Goal: Task Accomplishment & Management: Manage account settings

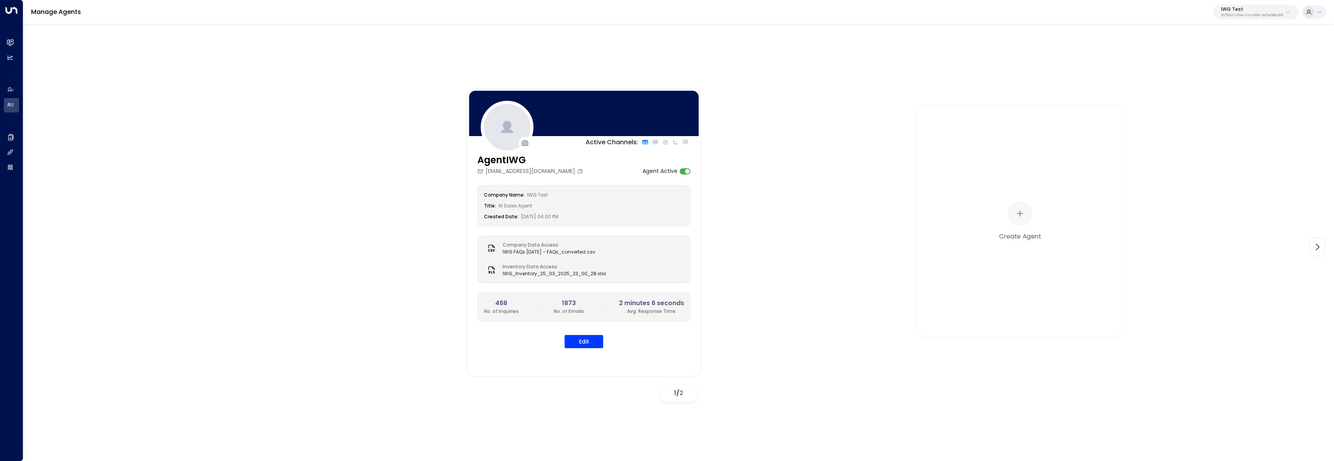
click at [1258, 9] on p "IWG Test" at bounding box center [1253, 9] width 62 height 5
type input "*******"
click at [1247, 70] on li "Workbox ID: 5907e685-ac3d-4b15-8777-6be708435e94" at bounding box center [1272, 61] width 118 height 21
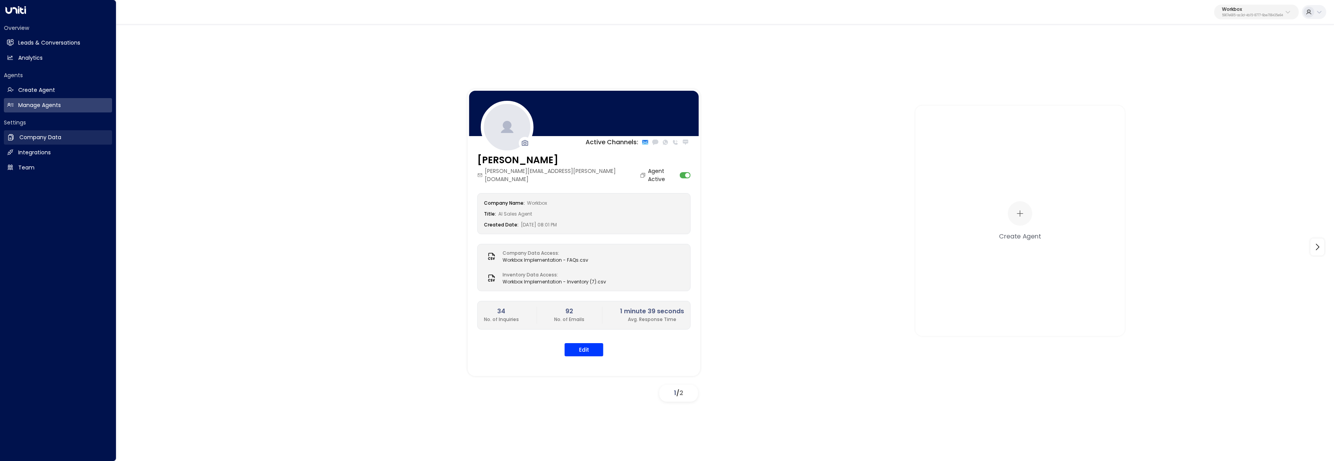
click at [30, 139] on h2 "Company Data" at bounding box center [40, 137] width 42 height 8
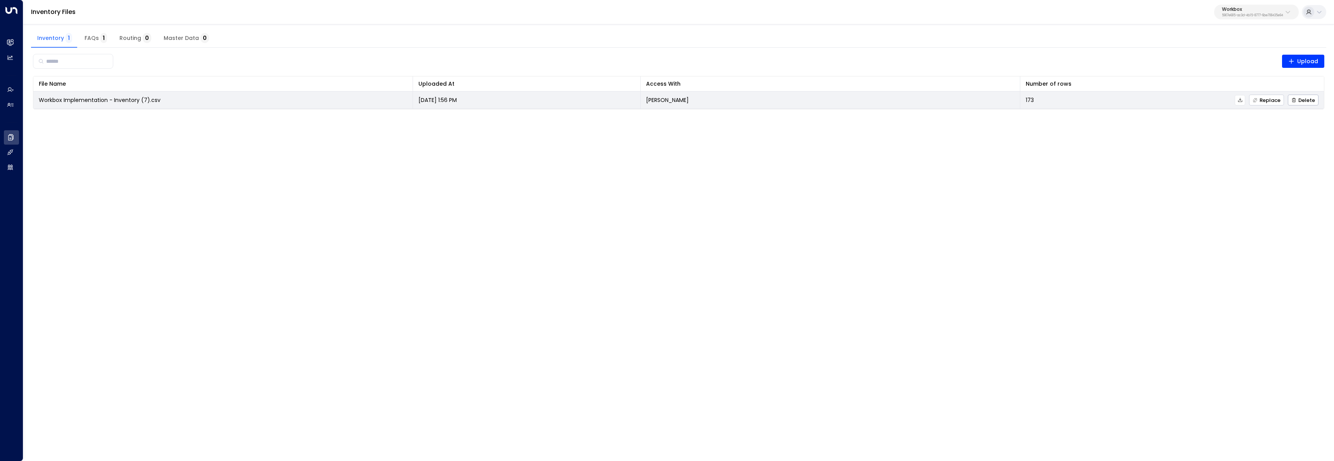
click at [1259, 101] on span "Replace" at bounding box center [1267, 100] width 28 height 5
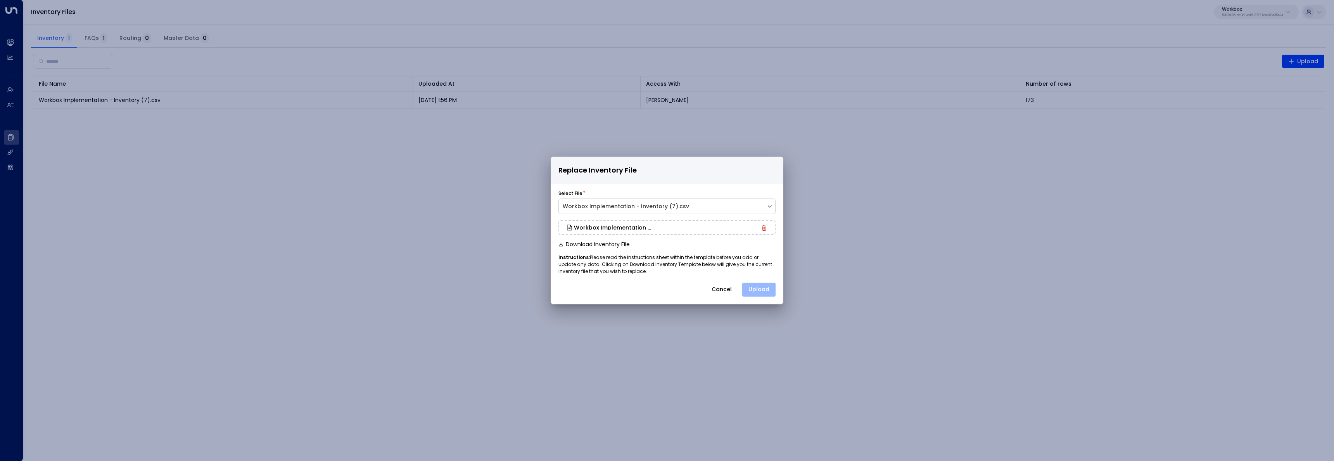
click at [757, 290] on button "Upload" at bounding box center [758, 290] width 33 height 14
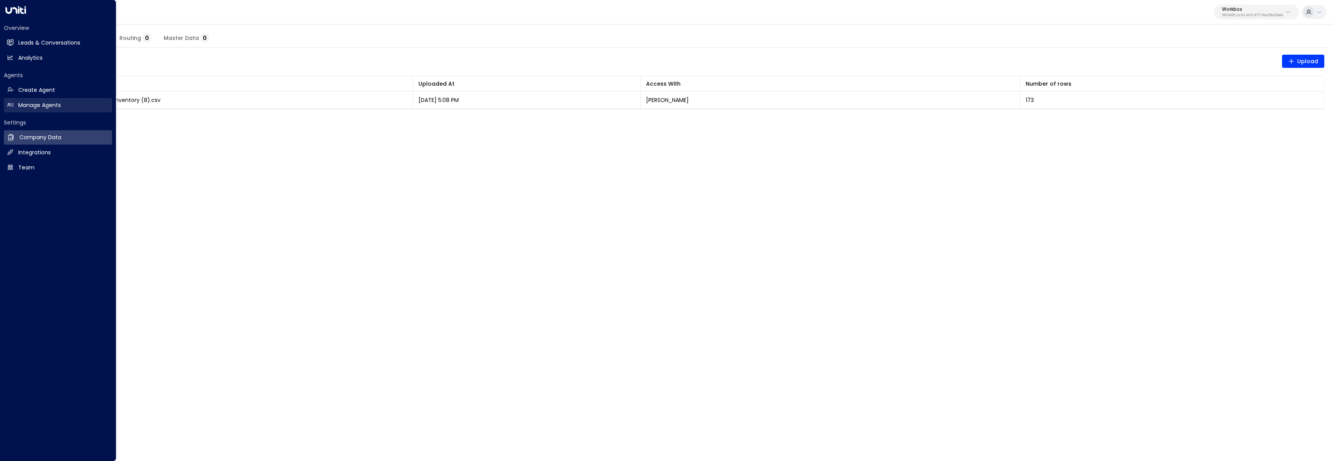
click at [12, 107] on icon at bounding box center [10, 105] width 7 height 7
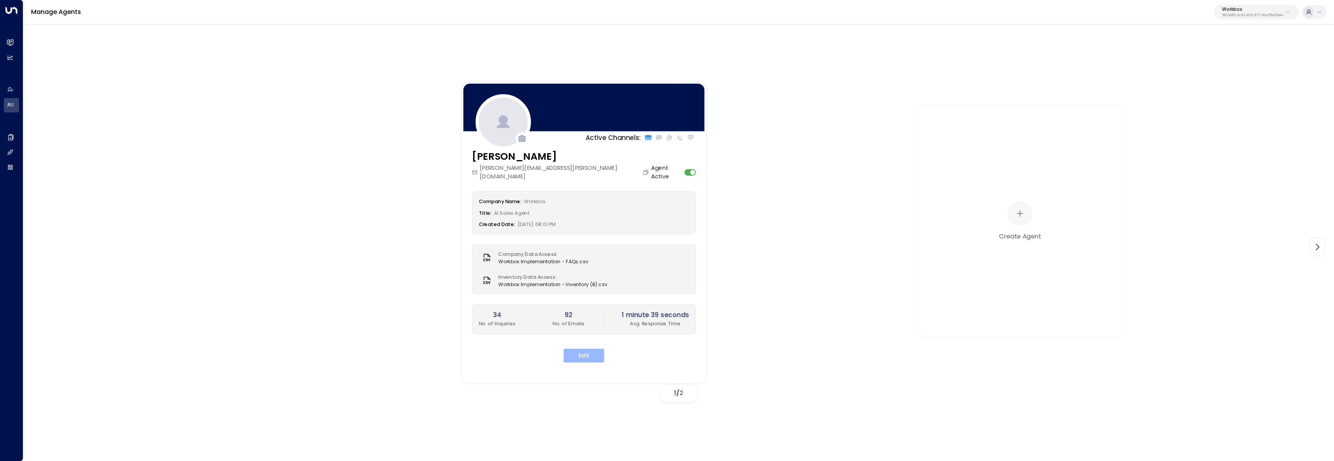
click at [581, 349] on button "Edit" at bounding box center [584, 356] width 41 height 14
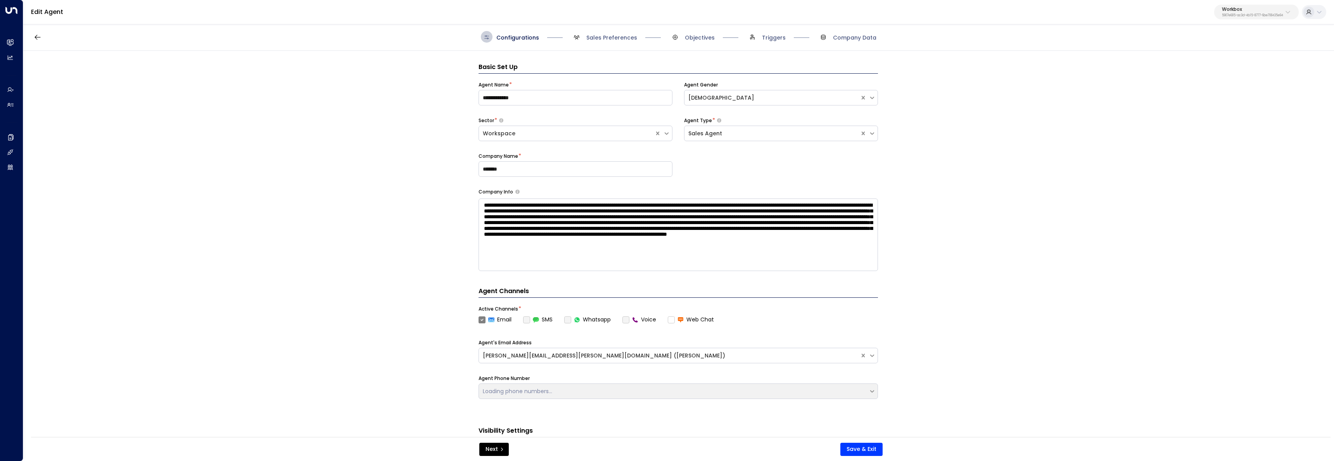
scroll to position [12, 0]
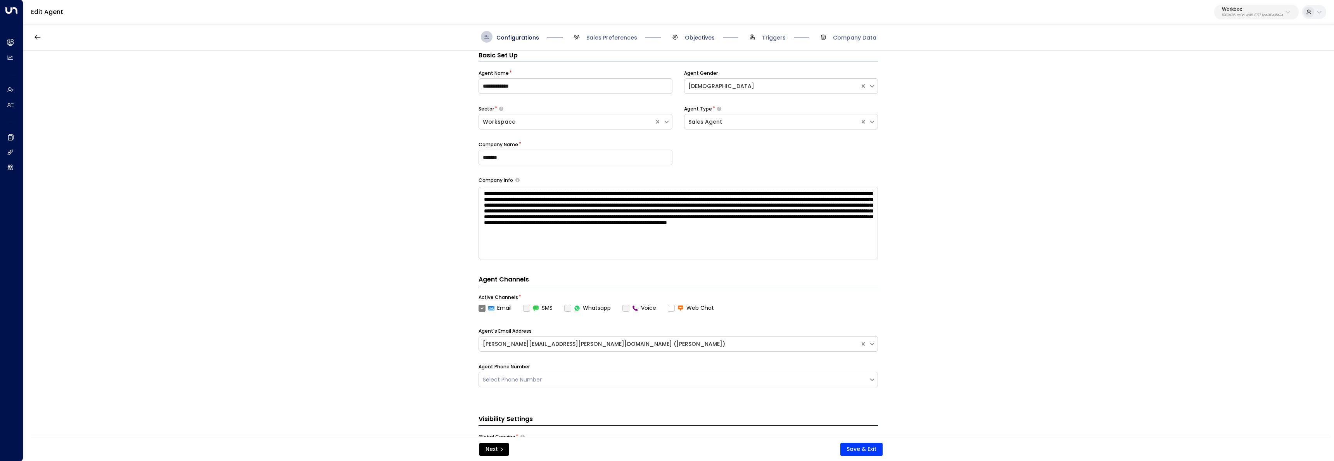
click at [699, 36] on span "Objectives" at bounding box center [700, 38] width 30 height 8
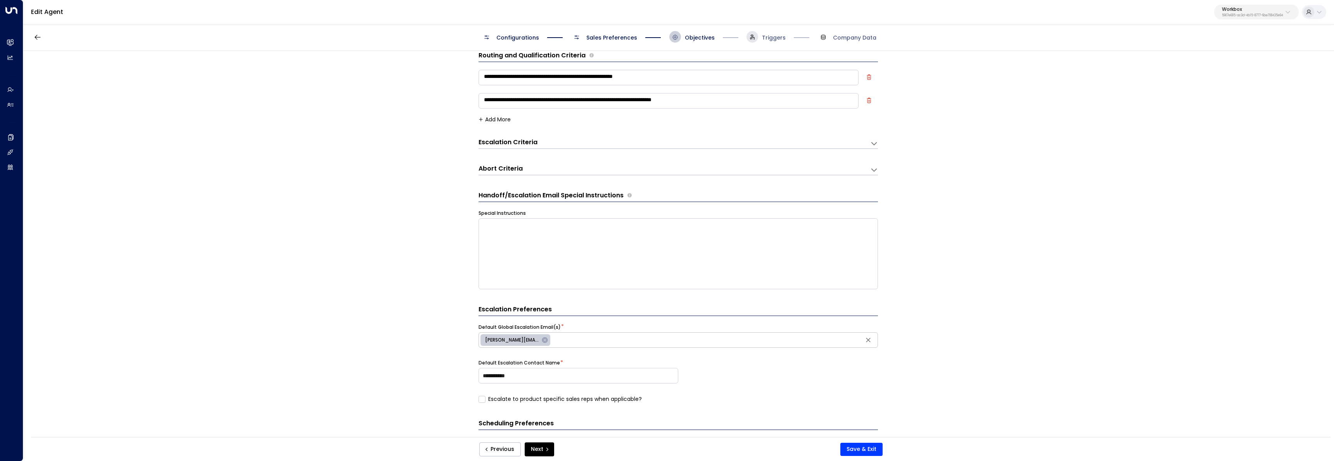
click at [753, 37] on icon at bounding box center [752, 37] width 5 height 5
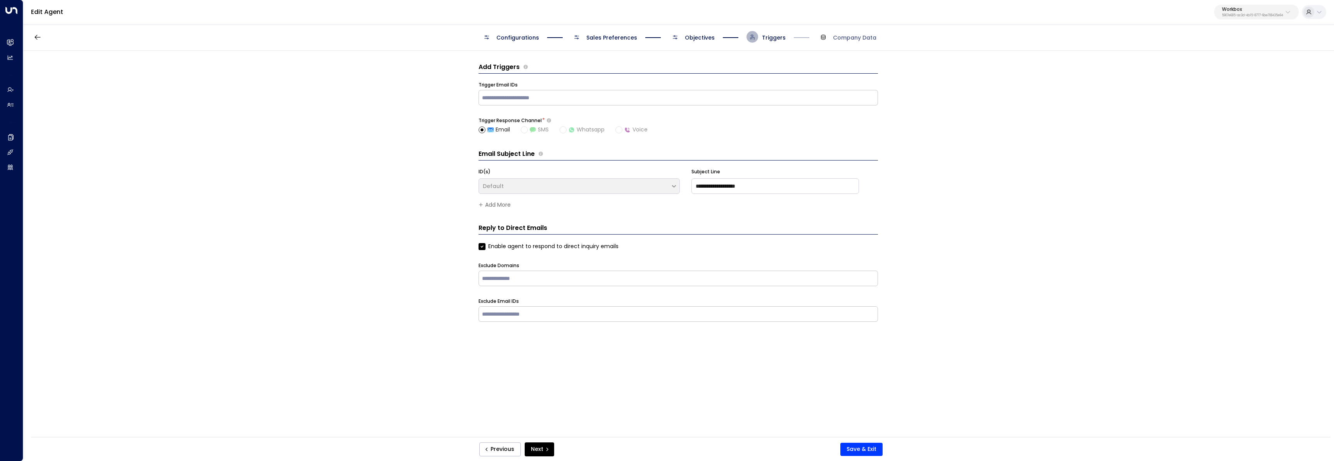
scroll to position [0, 0]
click at [698, 39] on span "Objectives" at bounding box center [700, 38] width 30 height 8
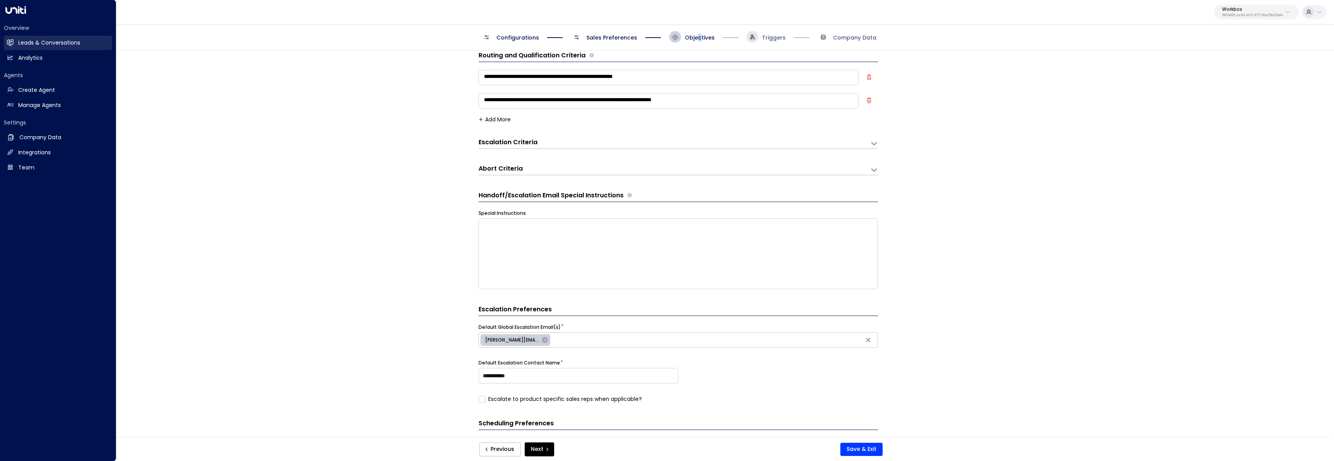
click at [22, 37] on link "Leads & Conversations Leads & Conversations" at bounding box center [58, 43] width 108 height 14
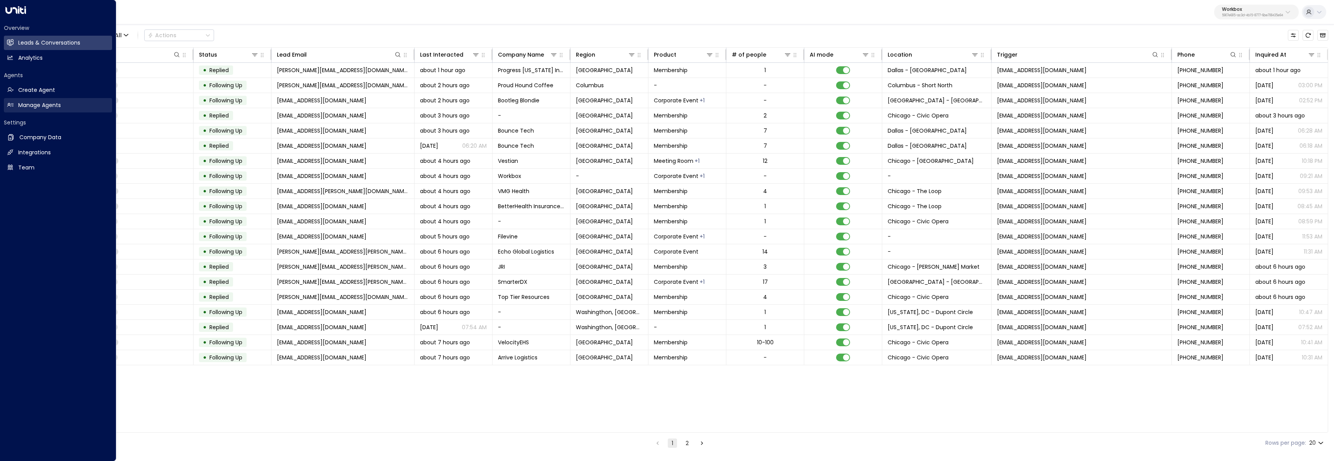
click at [15, 103] on link "Manage Agents Manage Agents" at bounding box center [58, 105] width 108 height 14
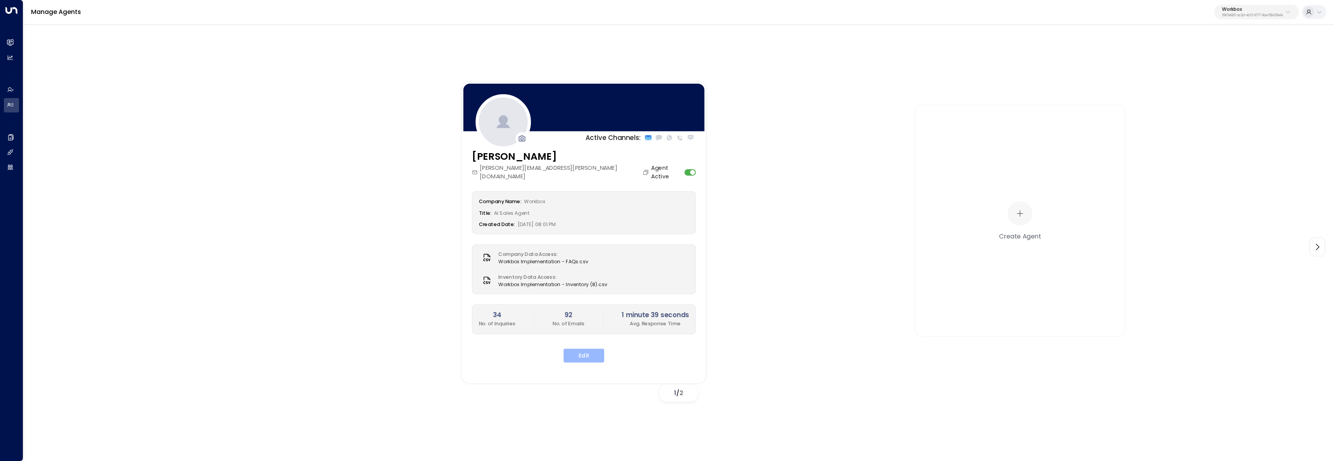
click at [593, 350] on button "Edit" at bounding box center [584, 356] width 41 height 14
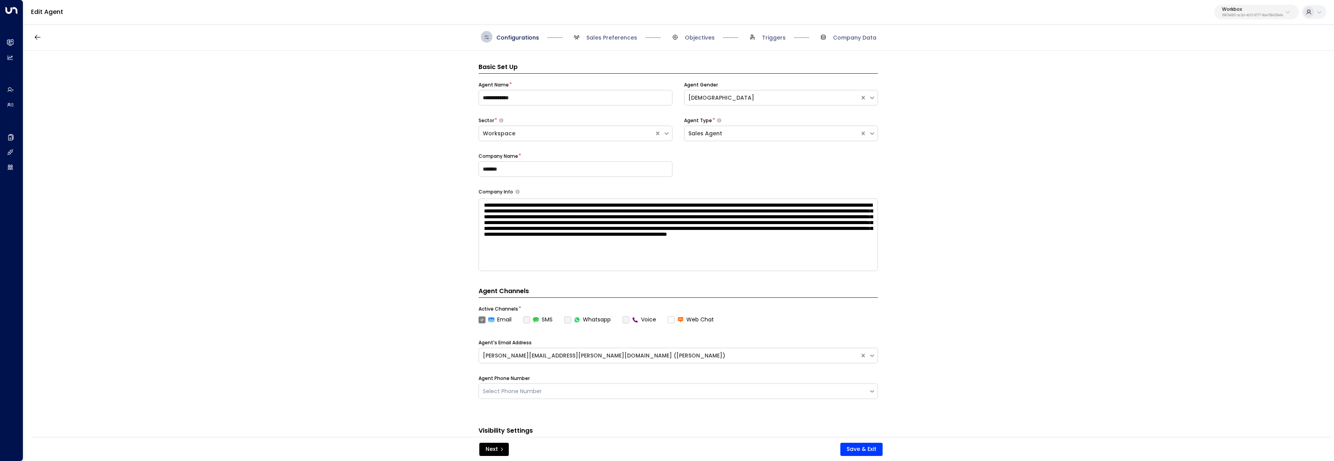
scroll to position [12, 0]
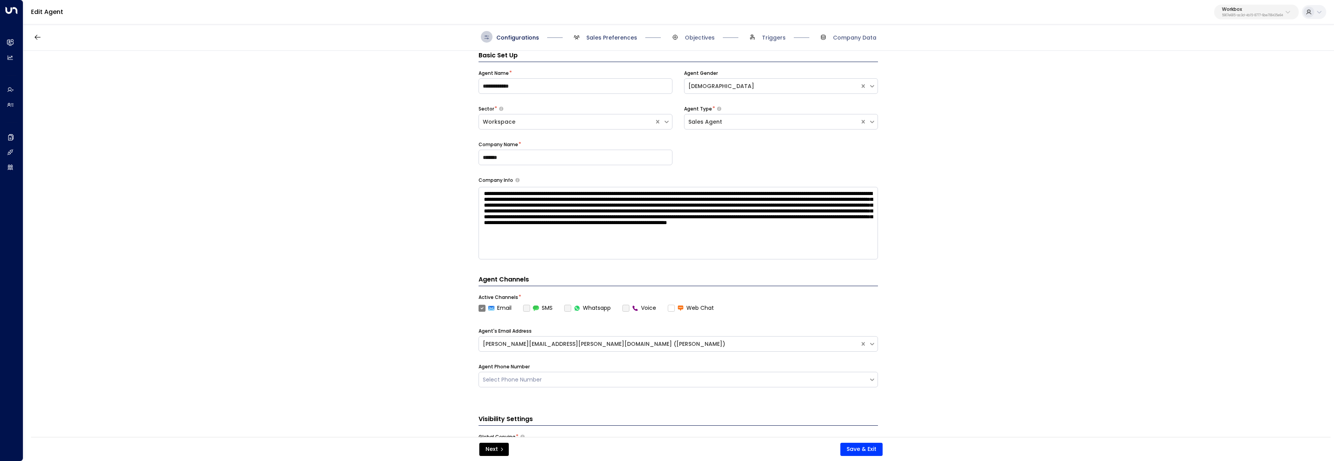
click at [597, 38] on span "Sales Preferences" at bounding box center [612, 38] width 51 height 8
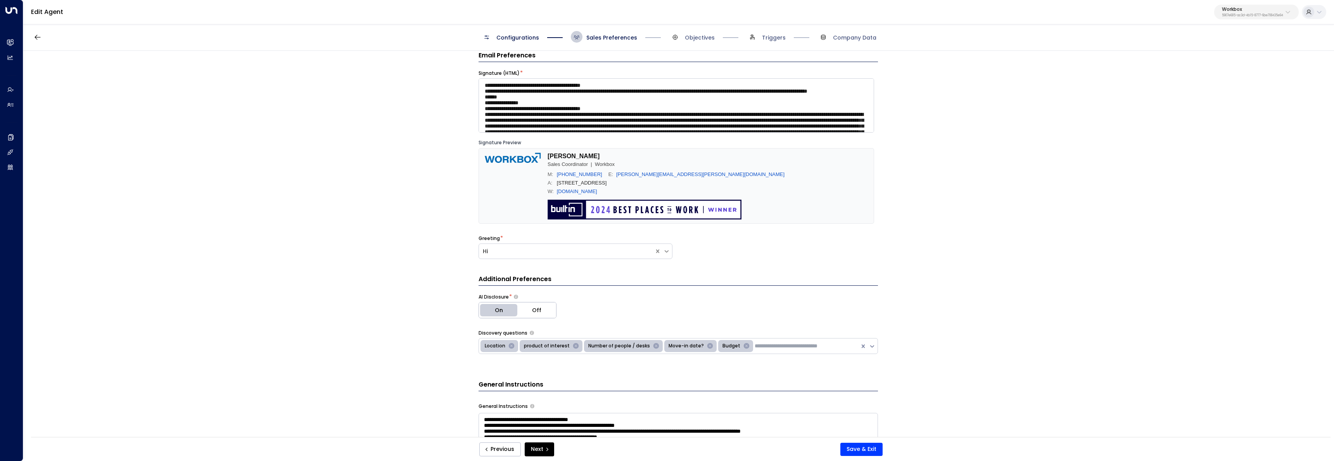
click at [525, 37] on span "Configurations" at bounding box center [518, 38] width 43 height 8
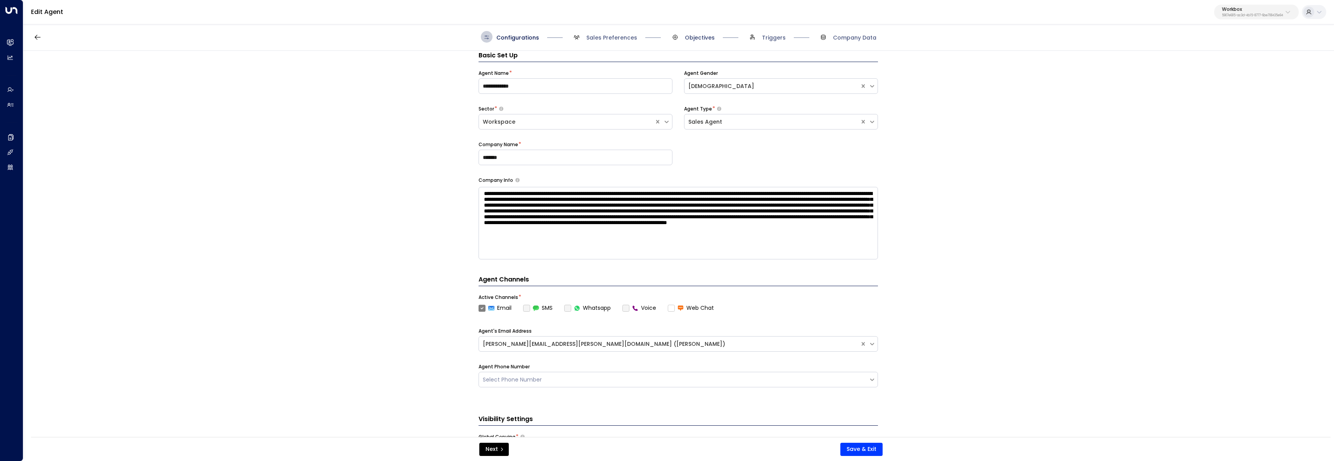
click at [706, 41] on span "Objectives" at bounding box center [700, 38] width 30 height 8
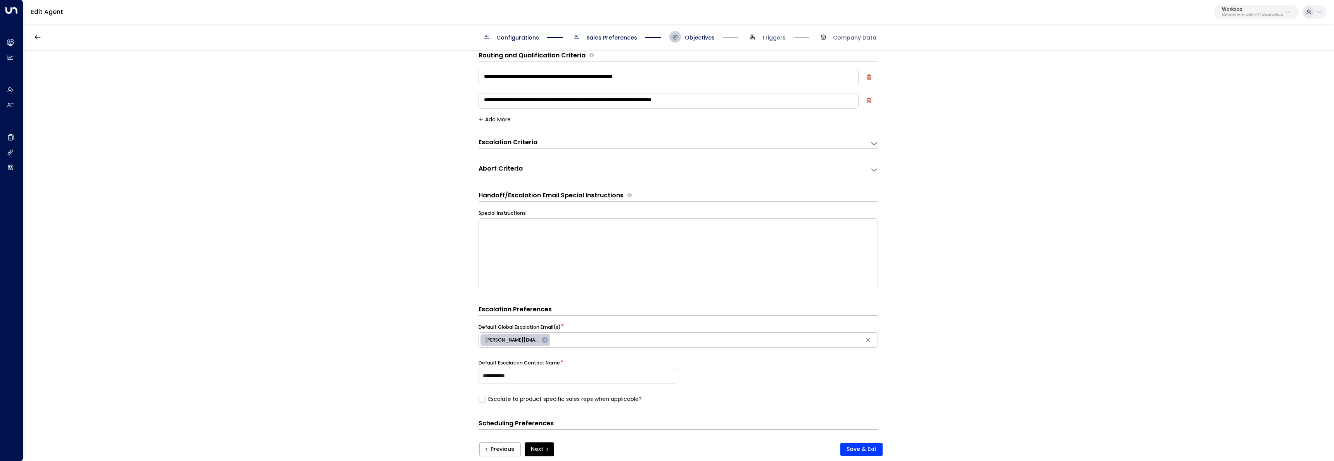
click at [512, 38] on span "Configurations" at bounding box center [518, 38] width 43 height 8
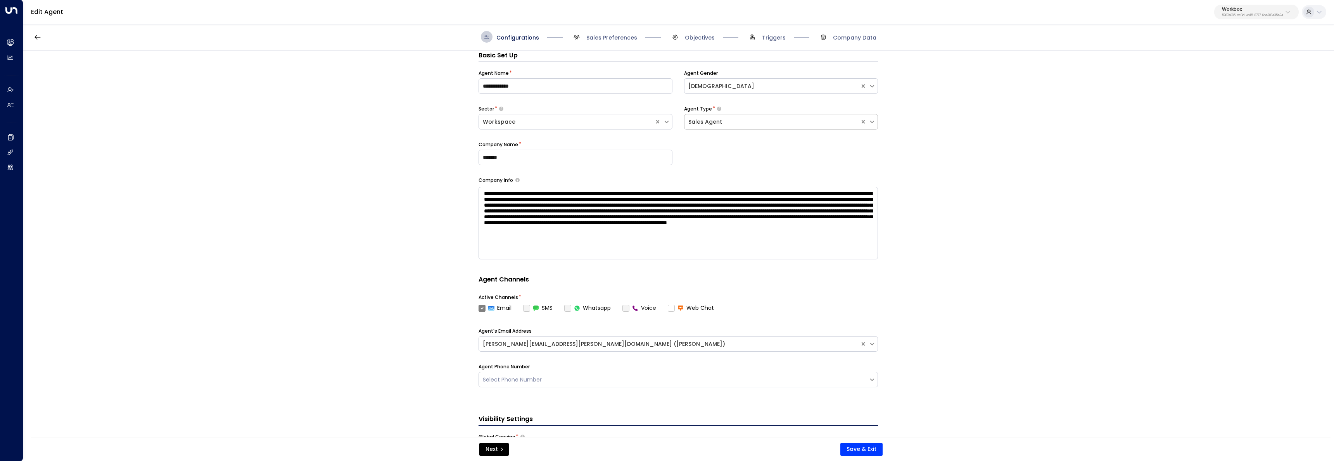
click at [713, 120] on div "Sales Agent" at bounding box center [773, 122] width 168 height 8
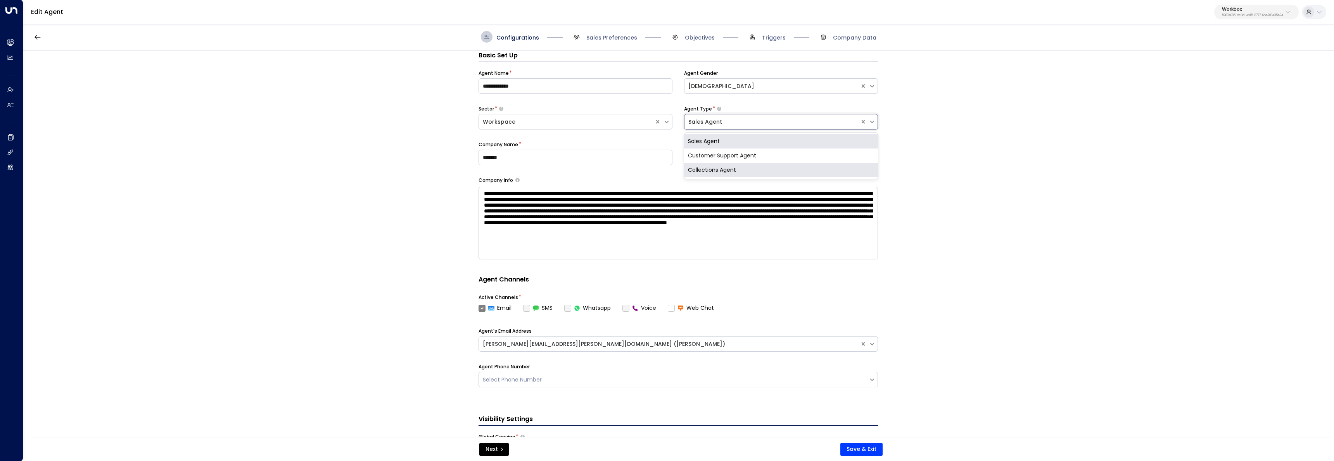
click at [423, 170] on div "**********" at bounding box center [678, 246] width 1310 height 391
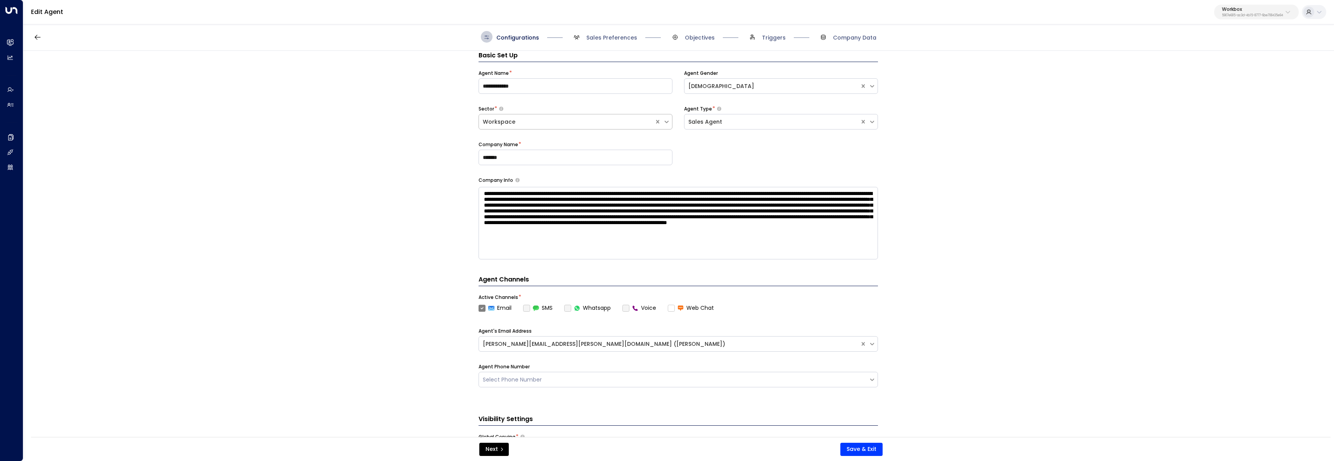
click at [583, 125] on div "Workspace" at bounding box center [567, 122] width 168 height 8
click at [356, 190] on div "**********" at bounding box center [678, 246] width 1310 height 391
click at [767, 124] on div "Sales Agent" at bounding box center [773, 122] width 168 height 8
click at [382, 159] on div "**********" at bounding box center [678, 246] width 1310 height 391
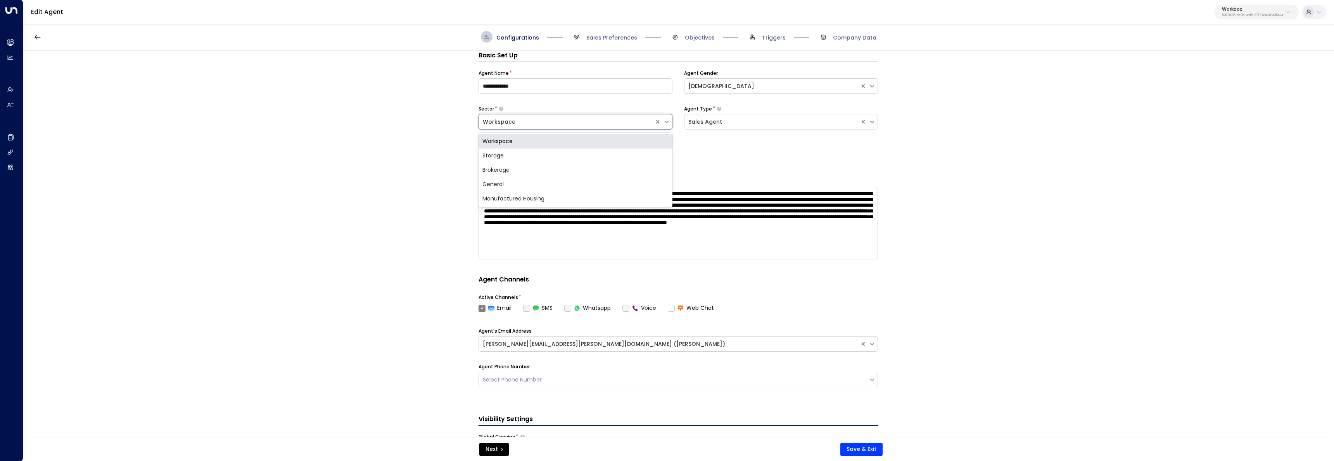
click at [521, 125] on div "Workspace" at bounding box center [567, 122] width 168 height 8
click at [377, 199] on div "**********" at bounding box center [678, 246] width 1310 height 391
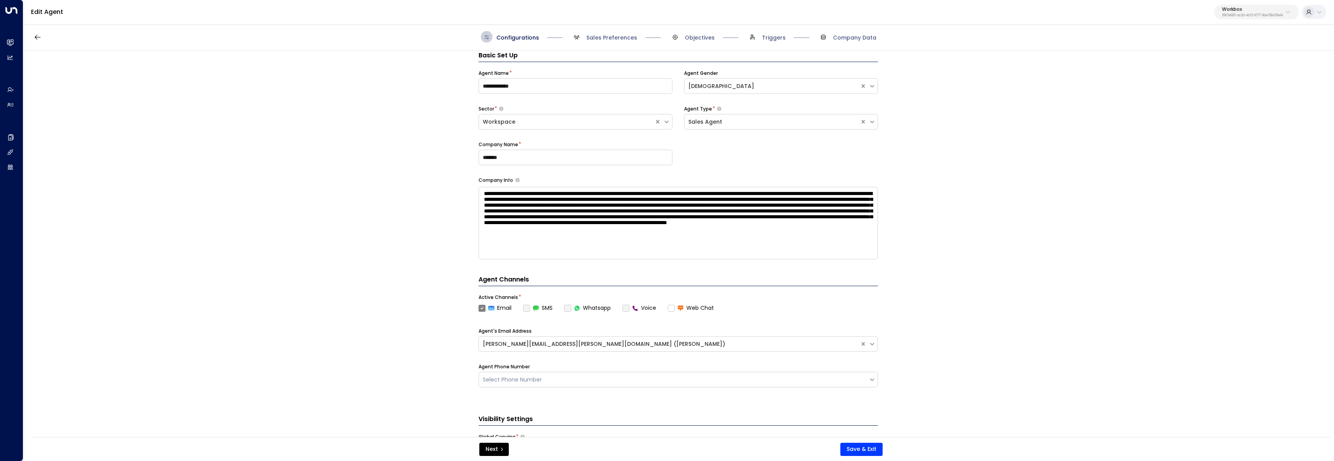
click at [1232, 9] on p "Workbox" at bounding box center [1252, 9] width 61 height 5
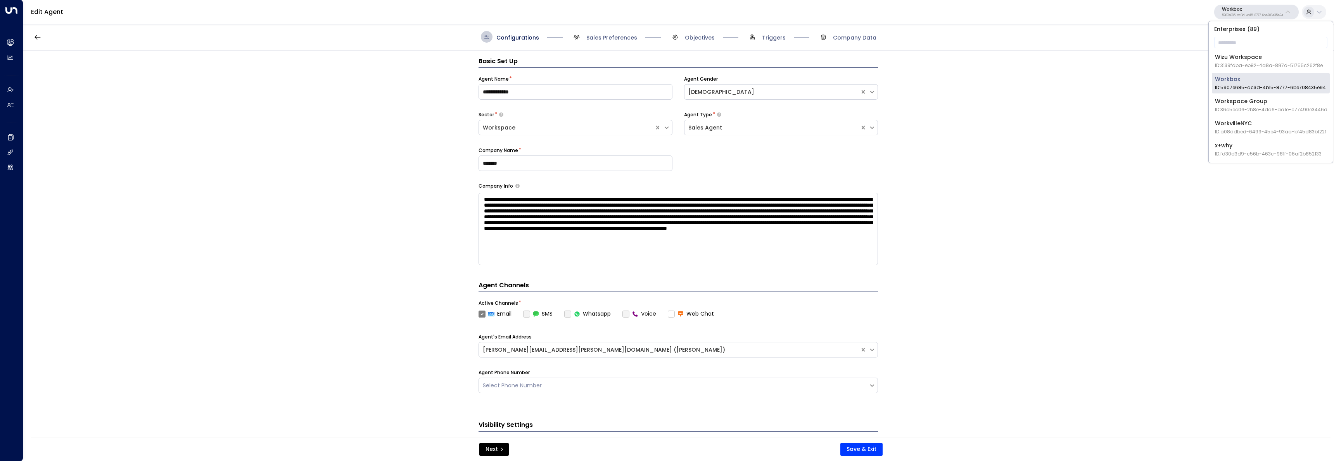
scroll to position [0, 0]
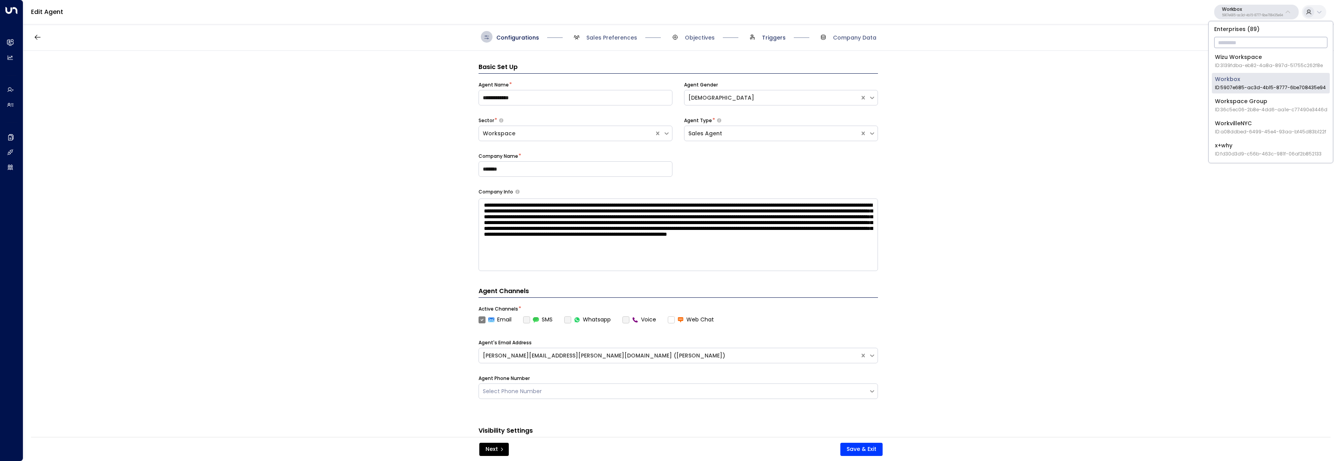
click at [768, 41] on span "Triggers" at bounding box center [774, 38] width 24 height 8
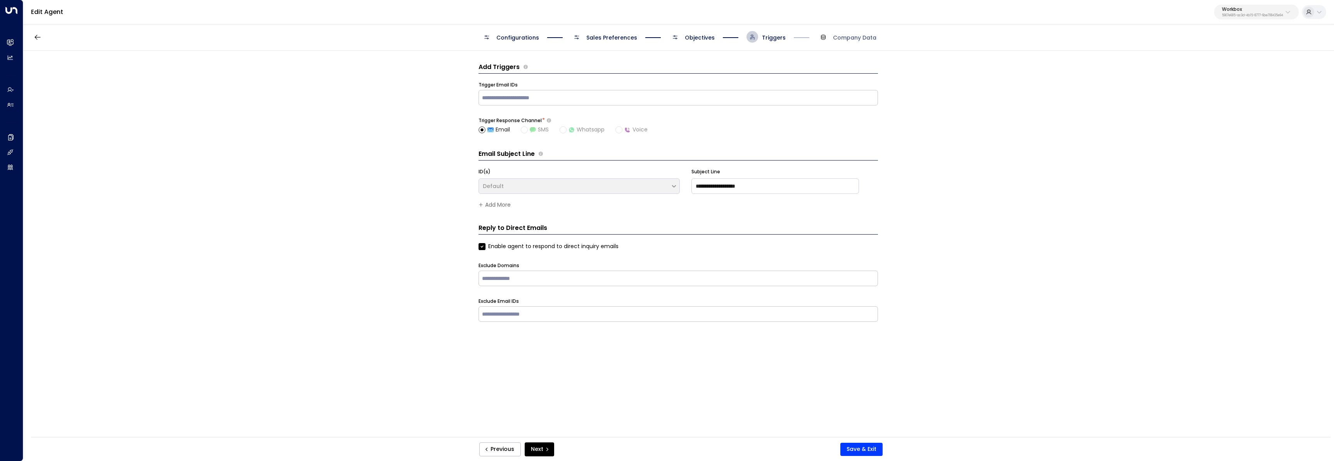
click at [694, 41] on span "Objectives" at bounding box center [700, 38] width 30 height 8
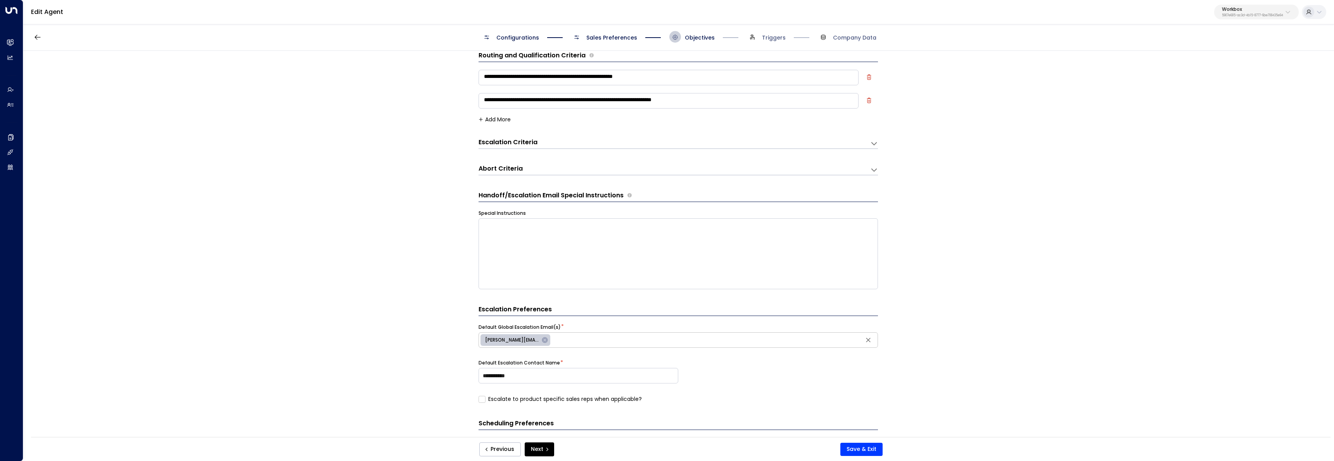
click at [613, 35] on span "Sales Preferences" at bounding box center [612, 38] width 51 height 8
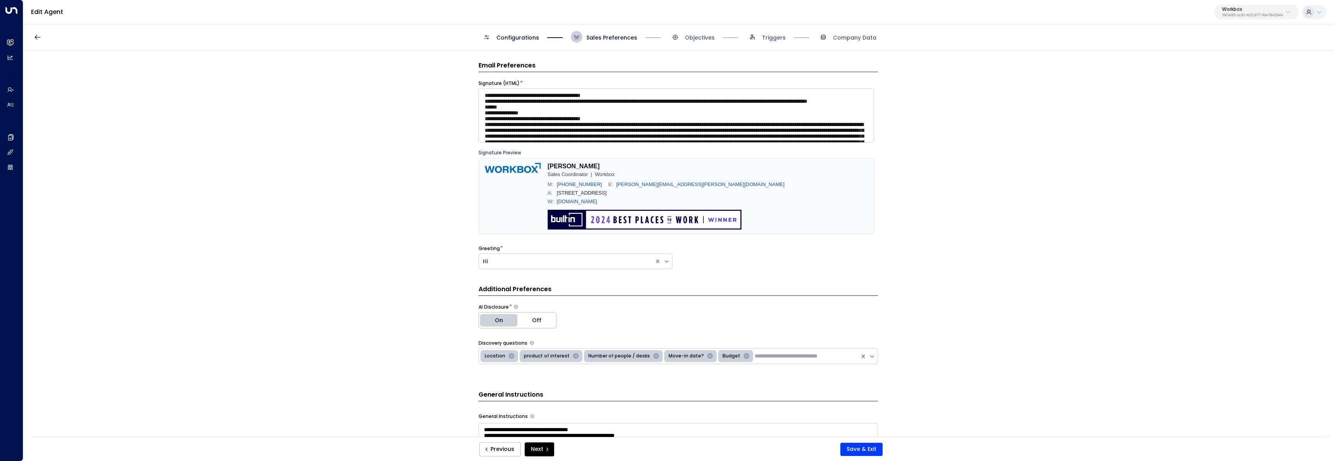
scroll to position [3, 0]
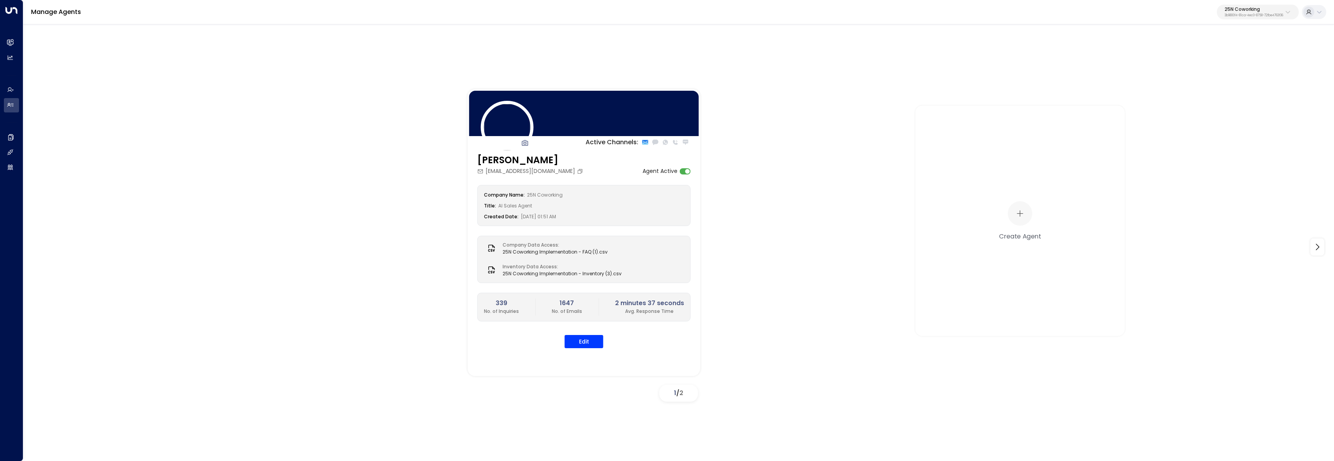
drag, startPoint x: 1087, startPoint y: 66, endPoint x: 1216, endPoint y: 40, distance: 131.8
click at [1087, 66] on div "Active Channels: Sloane Huber sloane@25ncoworking.com Agent Active Company Name…" at bounding box center [678, 241] width 1311 height 436
click at [1265, 6] on button "25N Coworking 3b9800f4-81ca-4ec0-8758-72fbe4763f36" at bounding box center [1258, 12] width 82 height 15
type input "********"
click at [1203, 61] on div "Four Leaf Properties ID: 34e1cd17-0f68-49af-bd32-3c48ce8611d1" at bounding box center [1233, 62] width 104 height 16
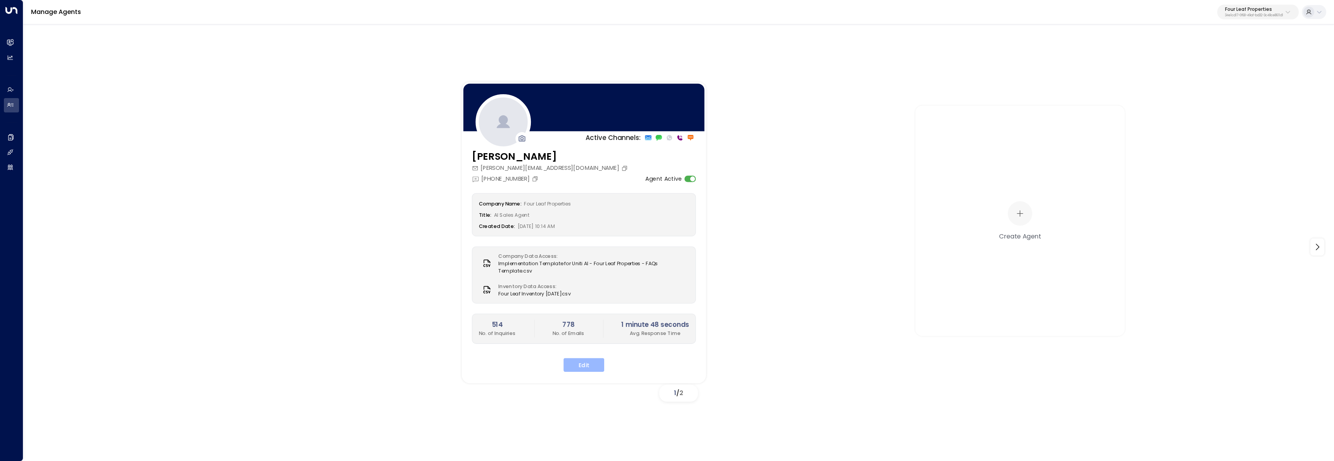
click at [595, 371] on button "Edit" at bounding box center [584, 365] width 41 height 14
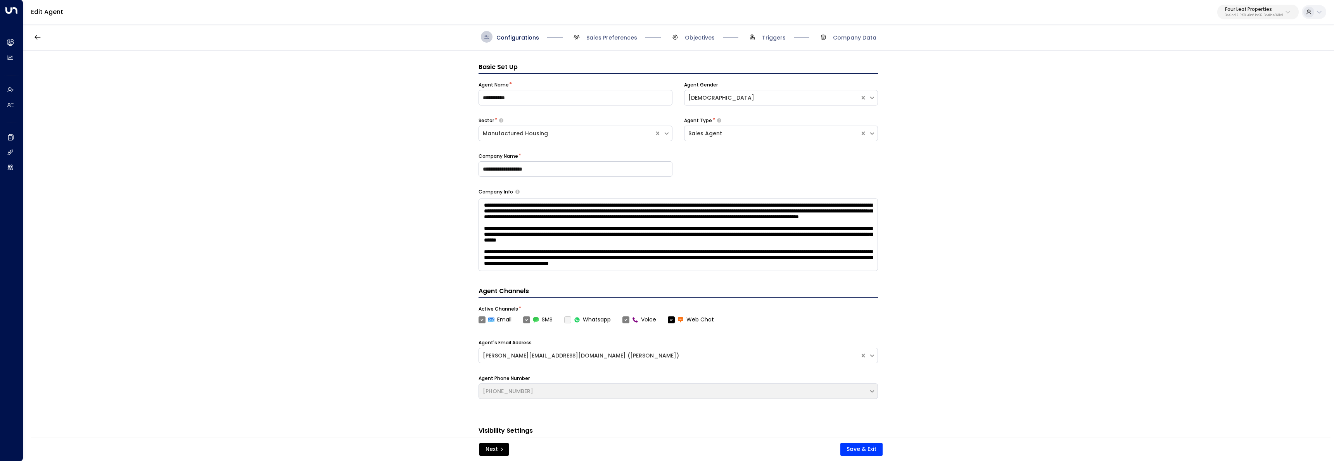
scroll to position [12, 0]
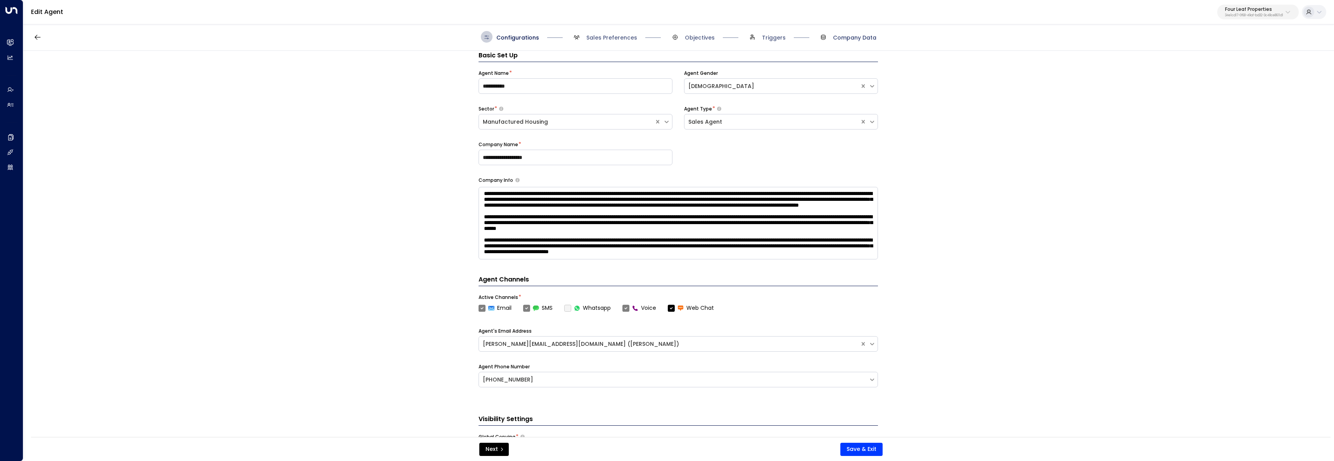
click at [852, 38] on span "Company Data" at bounding box center [854, 38] width 43 height 8
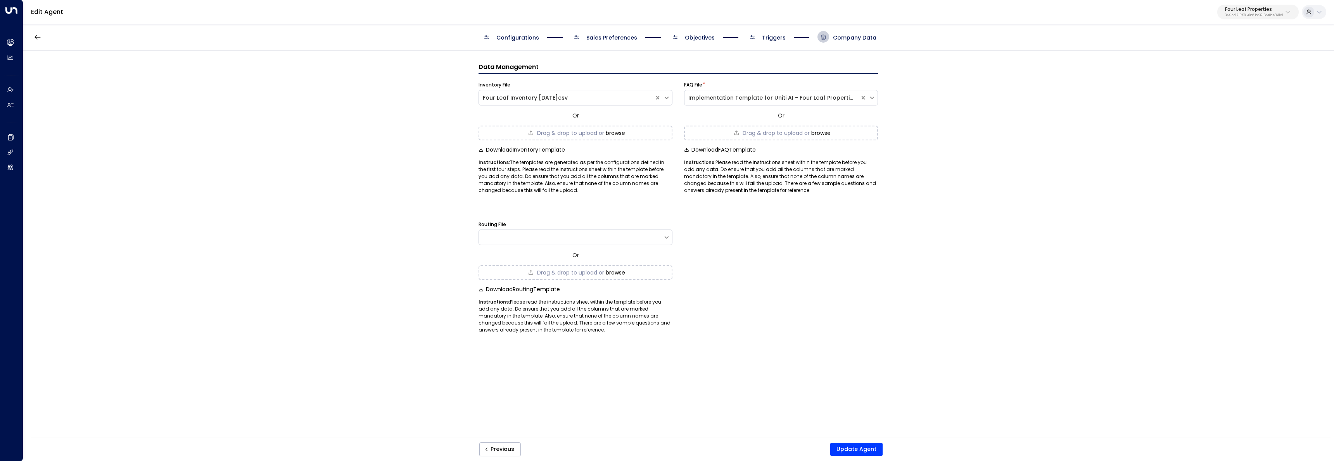
click at [770, 36] on span "Triggers" at bounding box center [774, 38] width 24 height 8
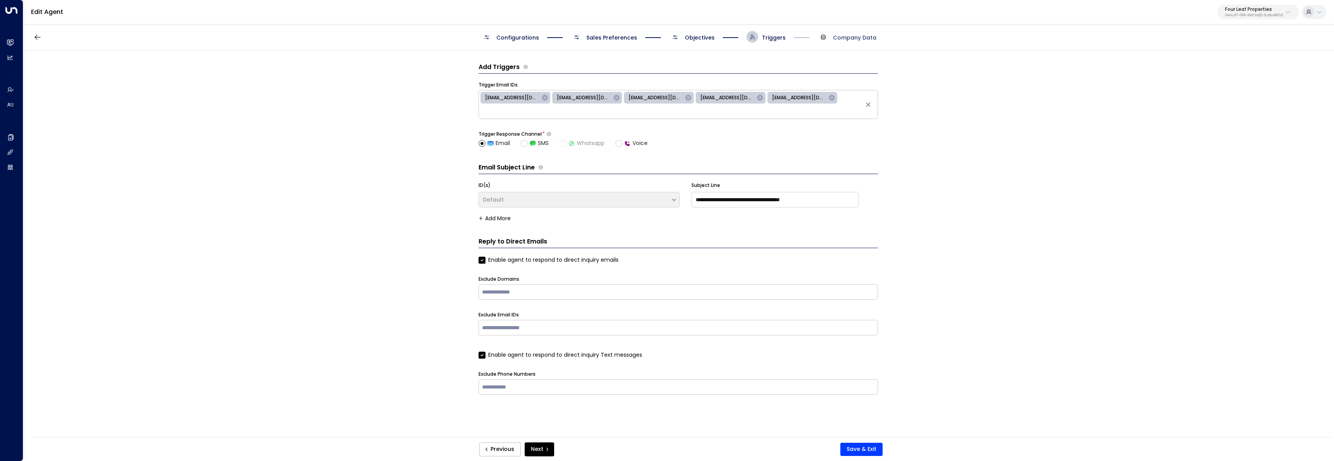
click at [834, 40] on span "Company Data" at bounding box center [854, 38] width 43 height 8
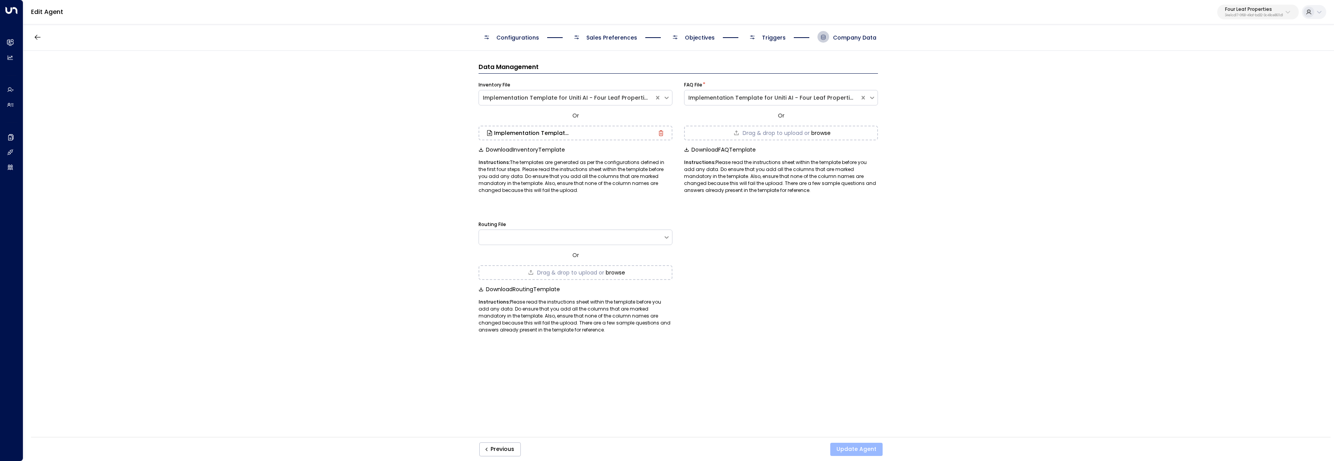
click at [866, 452] on button "Update Agent" at bounding box center [857, 449] width 52 height 13
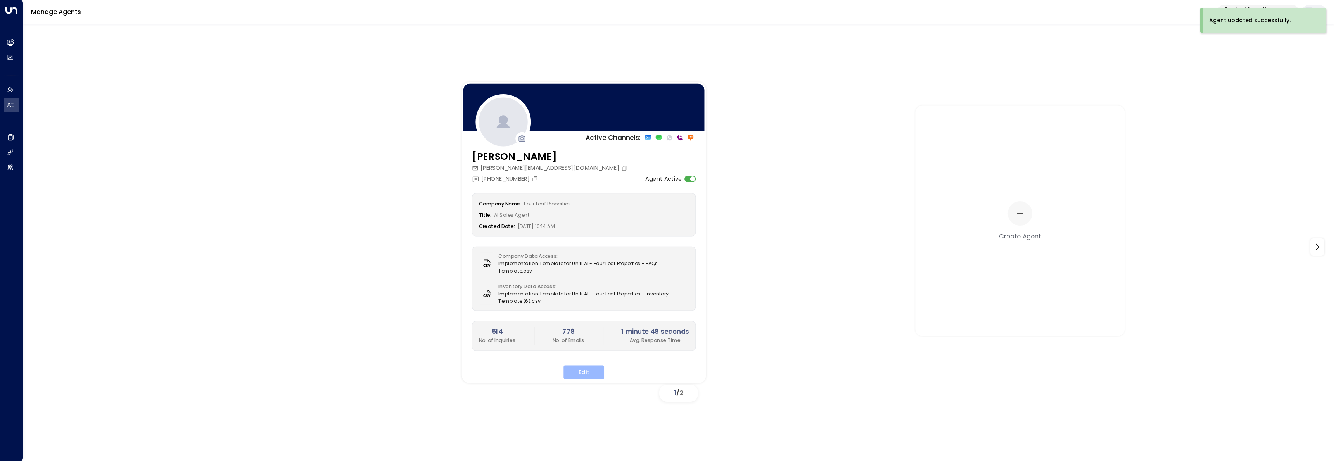
click at [585, 372] on button "Edit" at bounding box center [584, 372] width 41 height 14
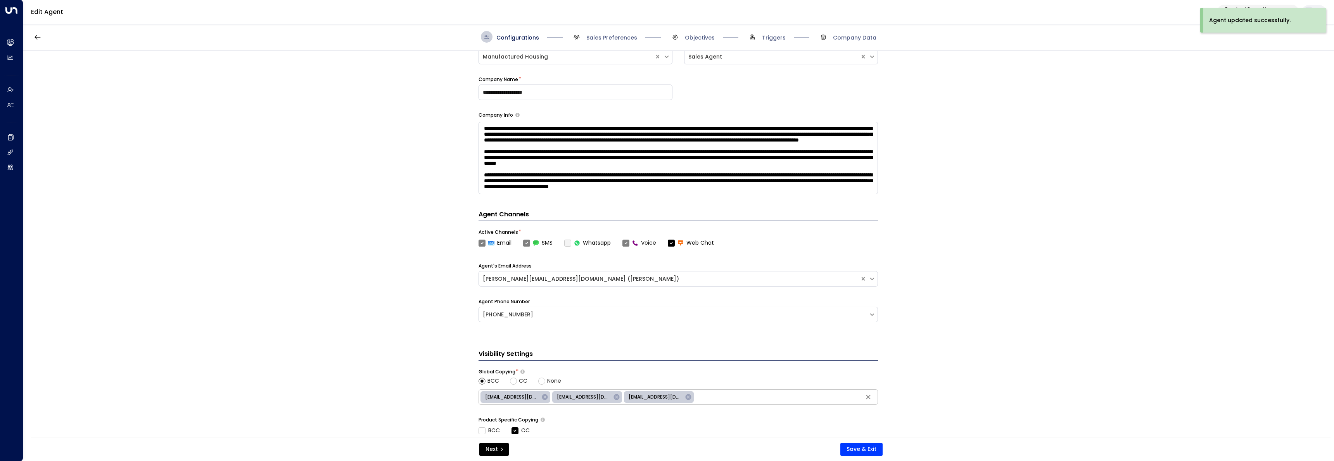
scroll to position [196, 0]
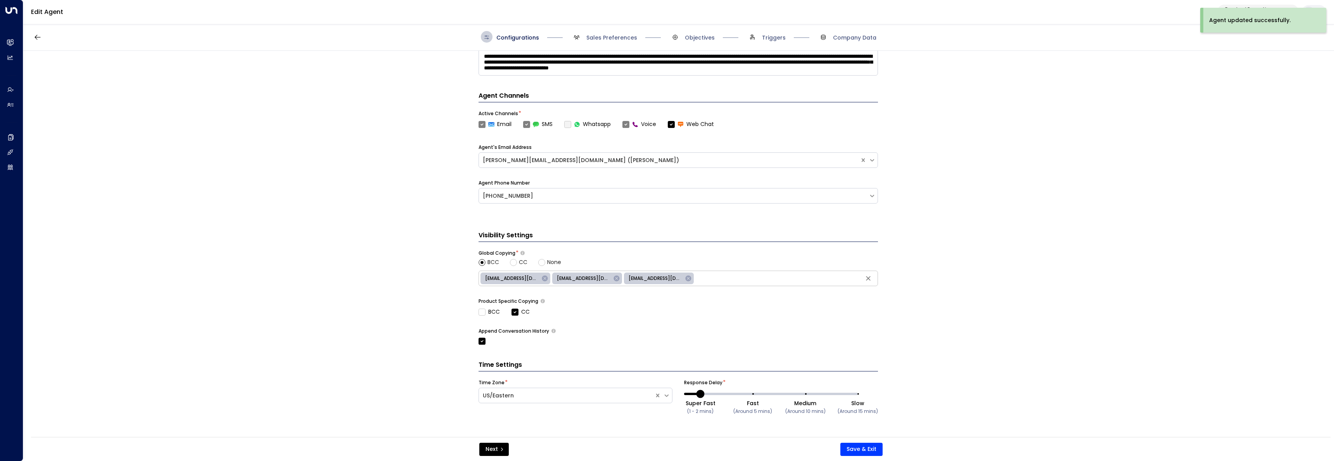
click at [691, 279] on div "kmursch@fourleafprop.com" at bounding box center [659, 279] width 70 height 12
click at [690, 278] on icon at bounding box center [689, 279] width 6 height 6
click at [853, 450] on button "Save & Exit" at bounding box center [862, 449] width 42 height 13
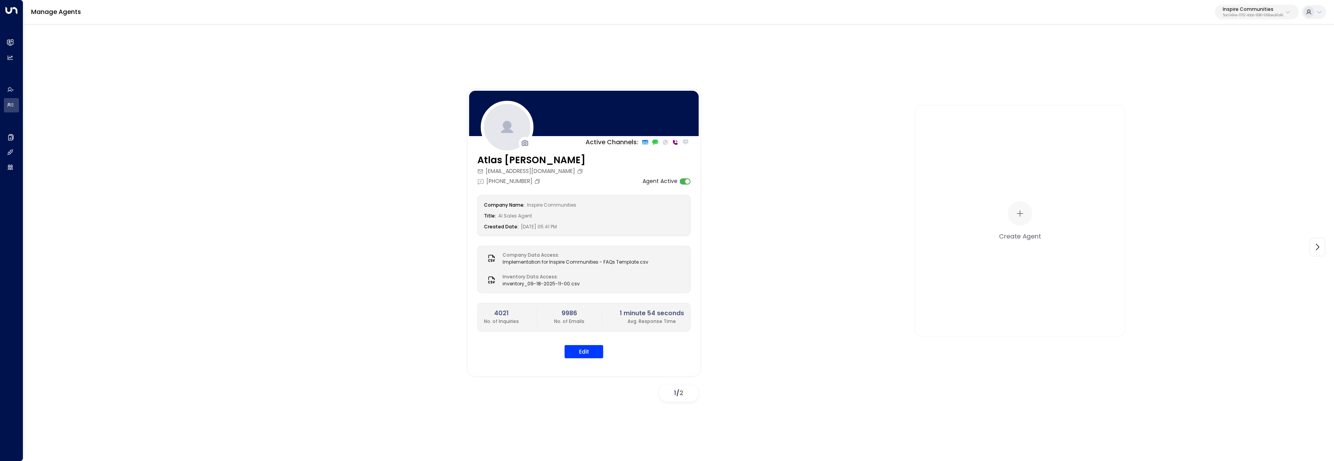
click at [1267, 22] on div "Manage Agents Inspire Communities 5ac0484e-0702-4bbb-8380-6168aea91a66" at bounding box center [678, 12] width 1311 height 24
click at [1246, 14] on p "5ac0484e-0702-4bbb-8380-6168aea91a66" at bounding box center [1253, 15] width 61 height 3
type input "*********"
click at [1285, 59] on div "Venture X / Office Evolution - Carolinas ID: 69e21571-8cb6-479e-9956-a76f3a0405…" at bounding box center [1271, 62] width 112 height 16
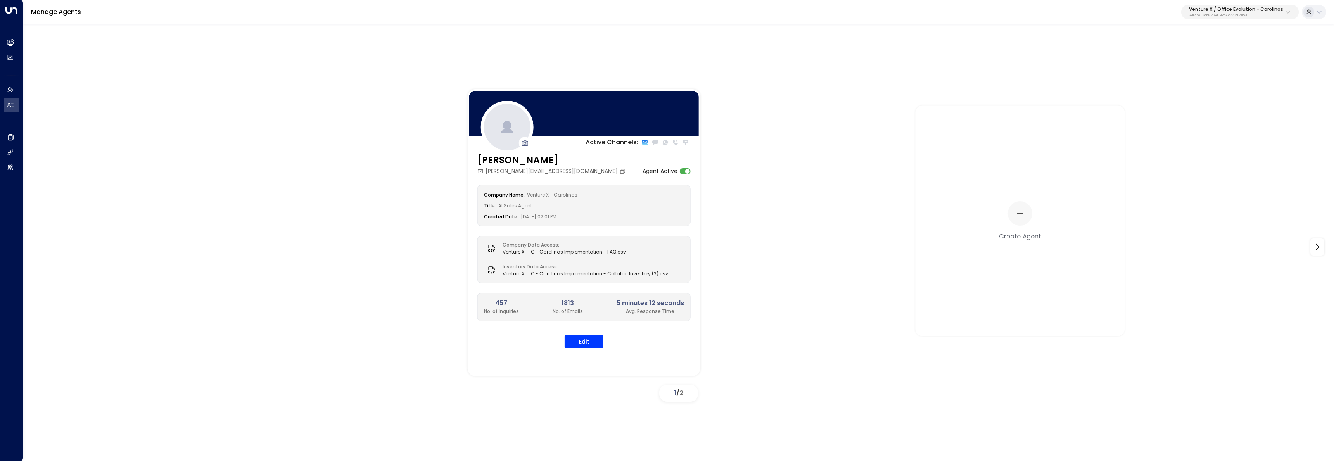
click at [23, 45] on div "Active Channels: Vanessa vanessa.white@venturex.com Agent Active Company Name: …" at bounding box center [678, 241] width 1311 height 436
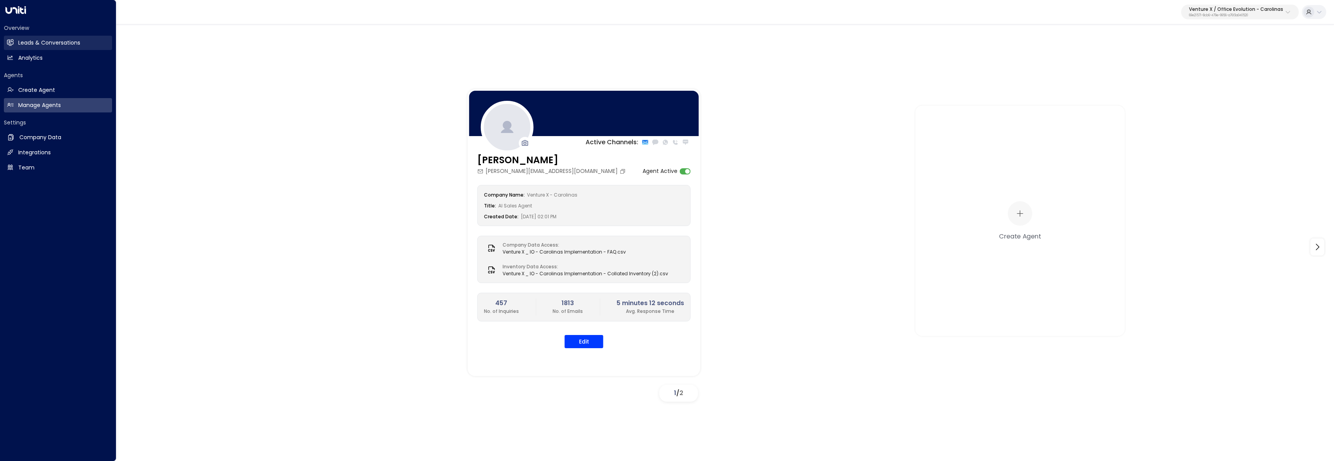
click at [13, 45] on icon at bounding box center [10, 42] width 7 height 7
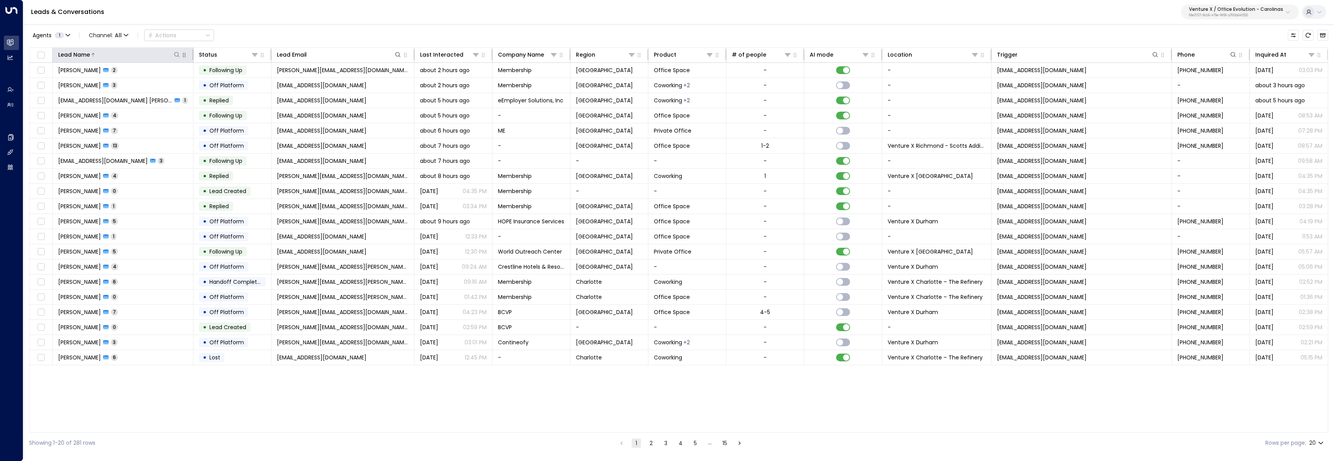
click at [175, 57] on icon at bounding box center [177, 55] width 6 height 6
click at [399, 53] on icon at bounding box center [398, 55] width 6 height 6
type input "******"
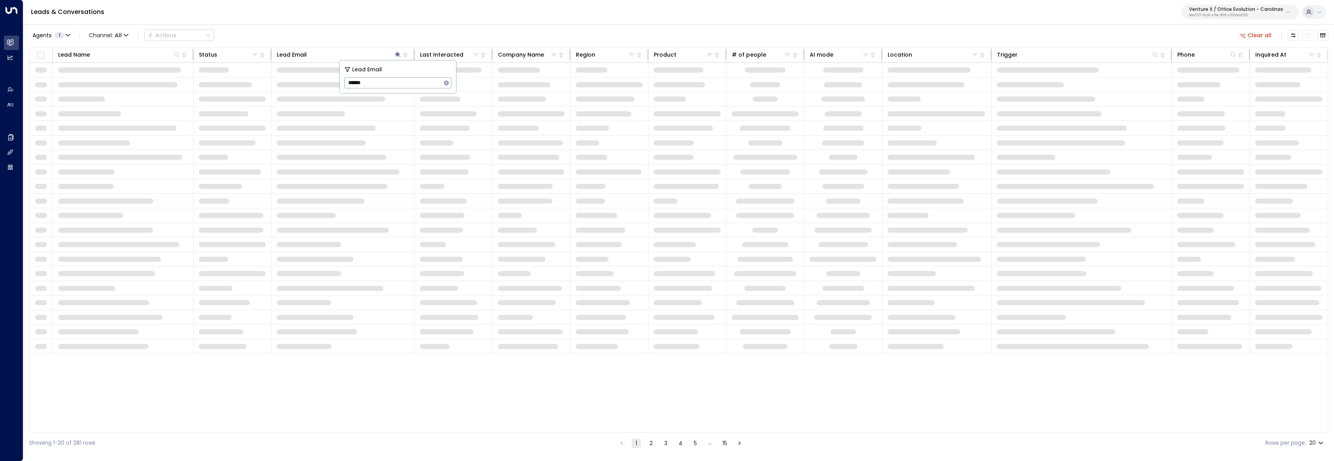
click at [298, 17] on div "Leads & Conversations Venture X / Office Evolution - Carolinas 69e21571-8cb6-47…" at bounding box center [678, 12] width 1311 height 24
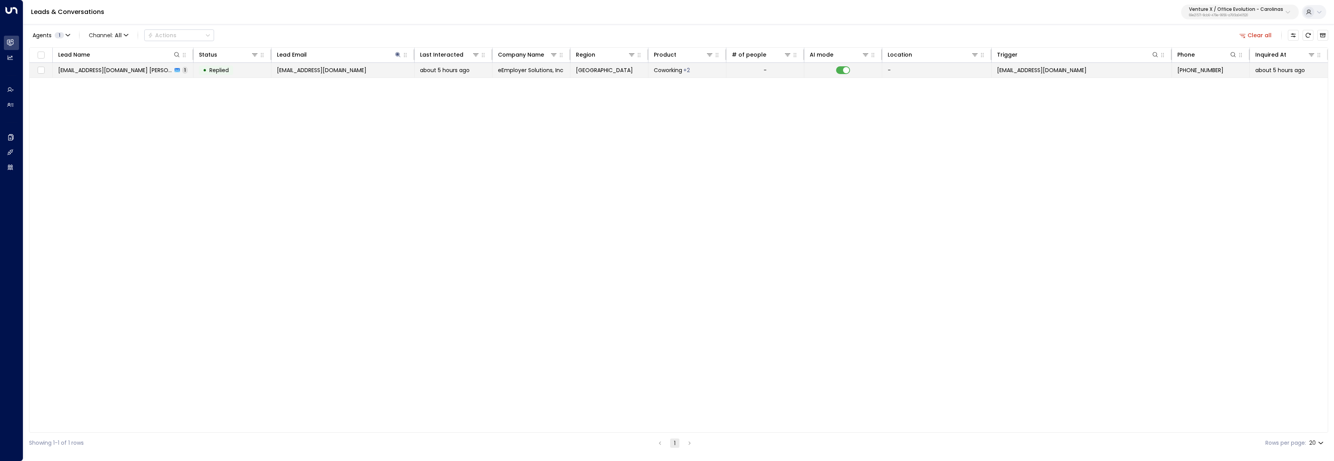
click at [175, 71] on icon at bounding box center [177, 70] width 5 height 4
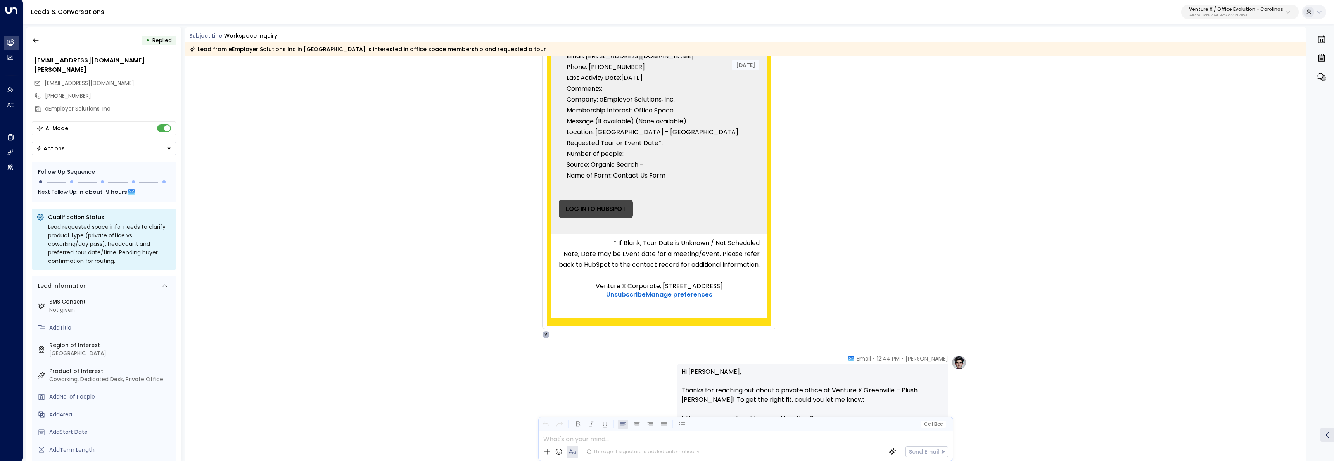
scroll to position [152, 0]
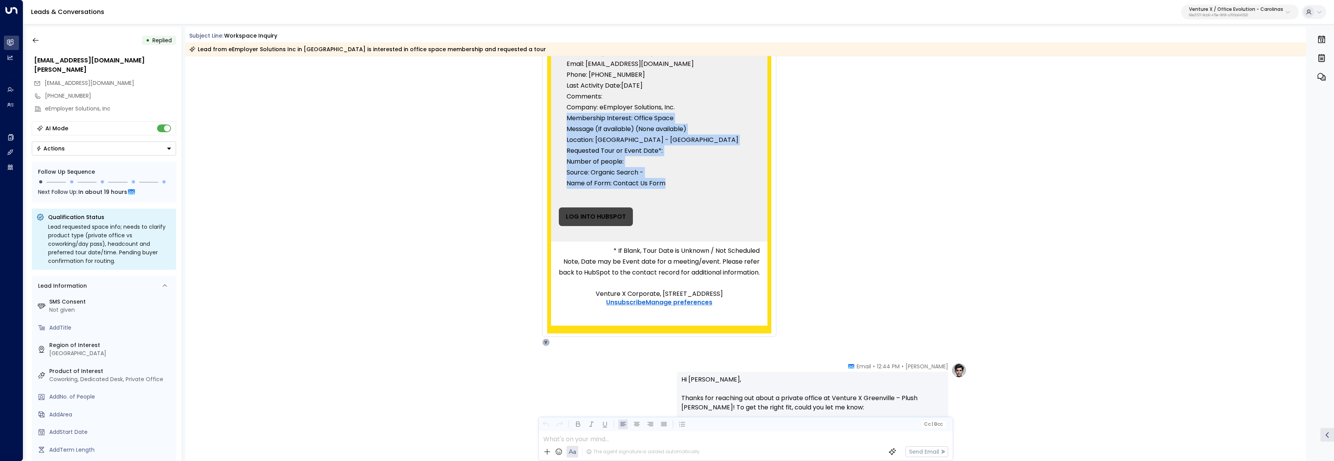
drag, startPoint x: 682, startPoint y: 180, endPoint x: 563, endPoint y: 131, distance: 128.9
click at [551, 115] on td "You received a new lead. First Name: jsmith@eesipeo.com Last Name: Smith Email:…" at bounding box center [659, 108] width 216 height 191
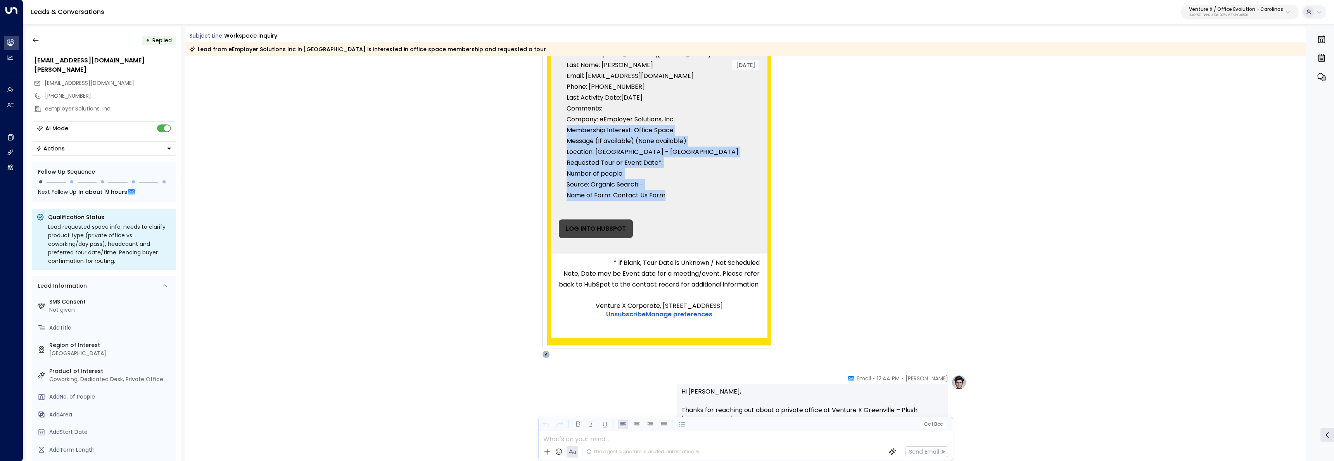
scroll to position [131, 0]
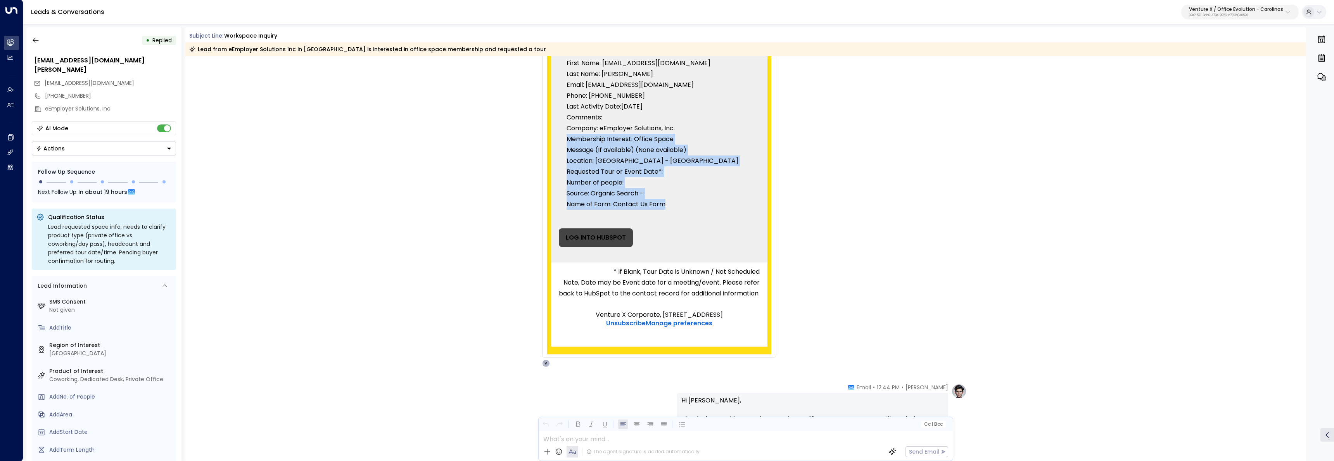
click at [688, 159] on p "Location: SC - Greenville" at bounding box center [659, 161] width 185 height 11
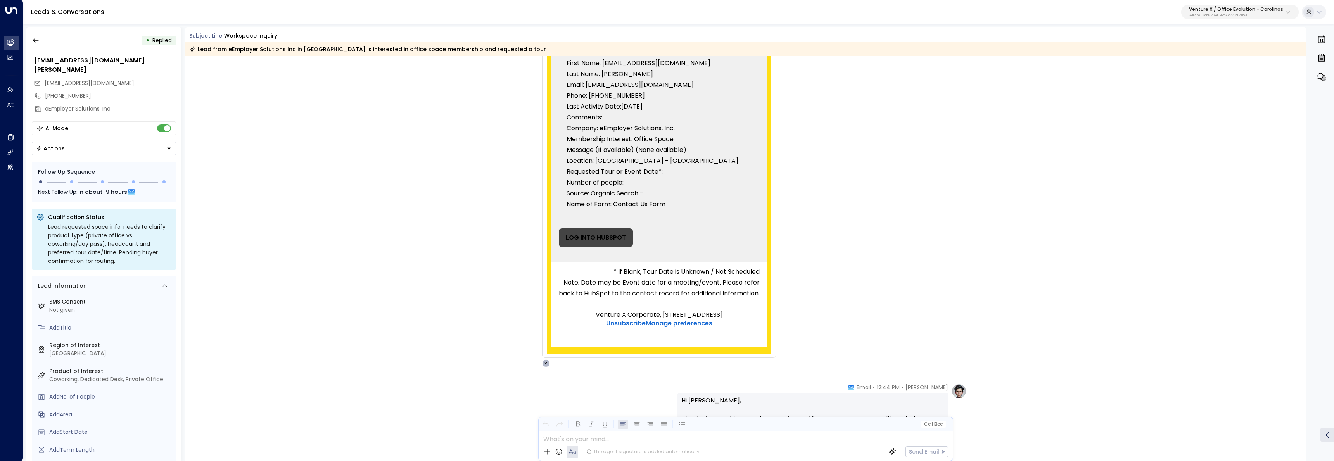
drag, startPoint x: 632, startPoint y: 139, endPoint x: 697, endPoint y: 141, distance: 64.4
click at [697, 141] on p "Membership Interest: Office Space" at bounding box center [659, 139] width 185 height 11
drag, startPoint x: 680, startPoint y: 140, endPoint x: 632, endPoint y: 140, distance: 47.3
click at [632, 140] on p "Membership Interest: Office Space" at bounding box center [659, 139] width 185 height 11
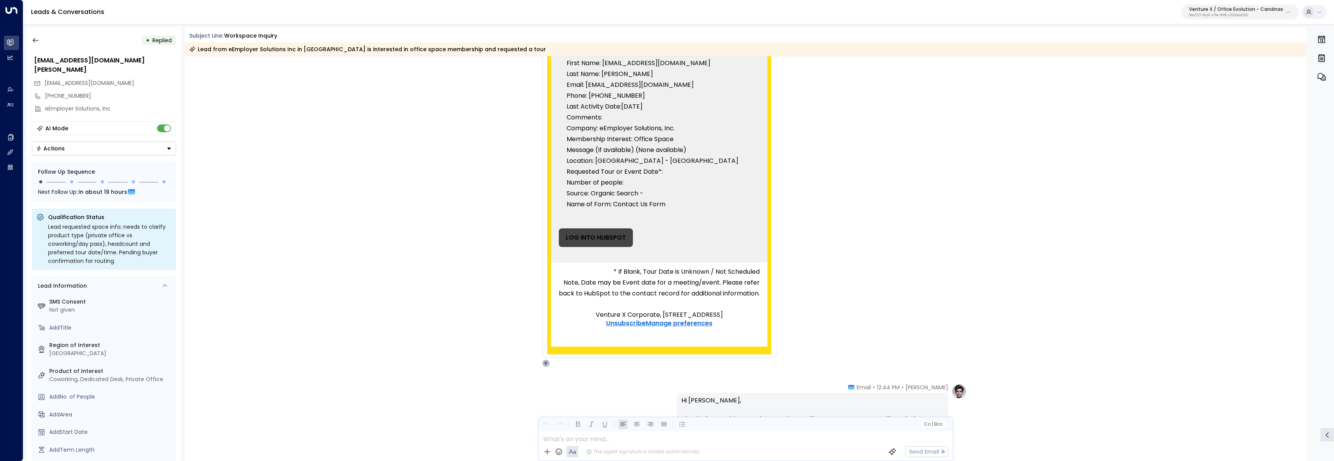
scroll to position [132, 0]
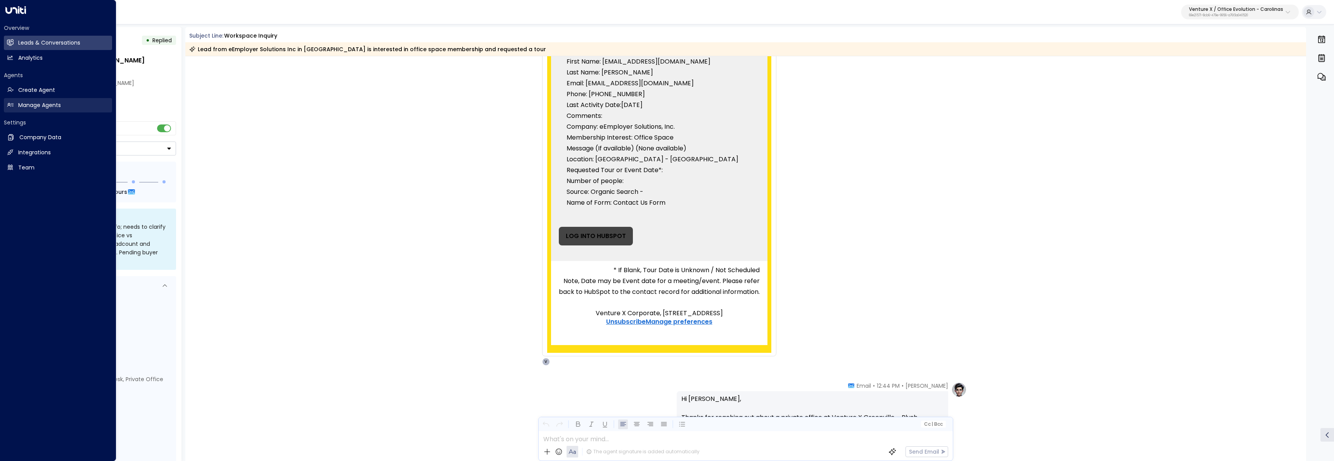
click at [14, 107] on link "Manage Agents Manage Agents" at bounding box center [58, 105] width 108 height 14
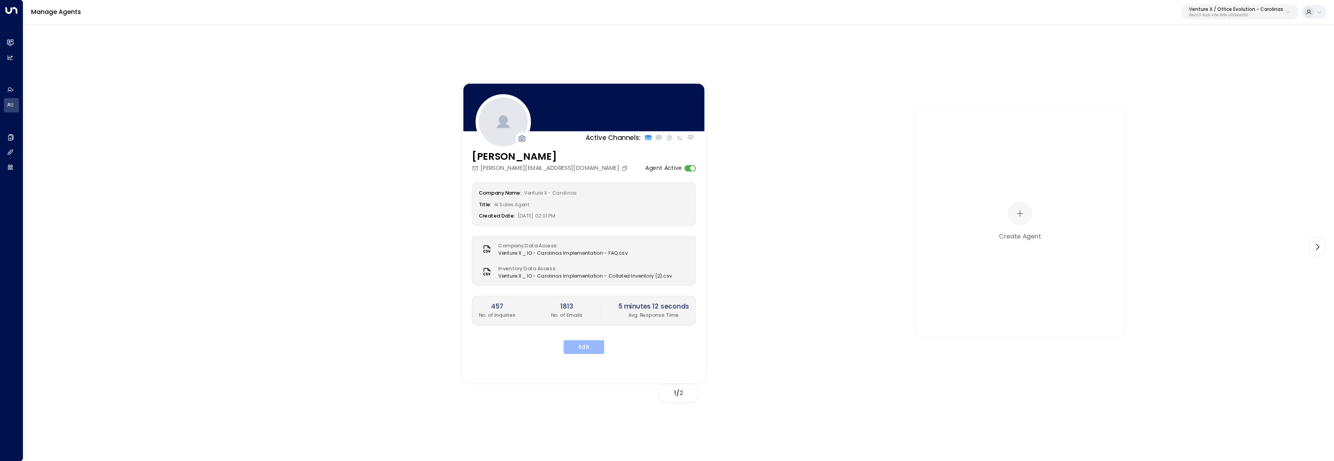
click at [588, 350] on button "Edit" at bounding box center [584, 347] width 41 height 14
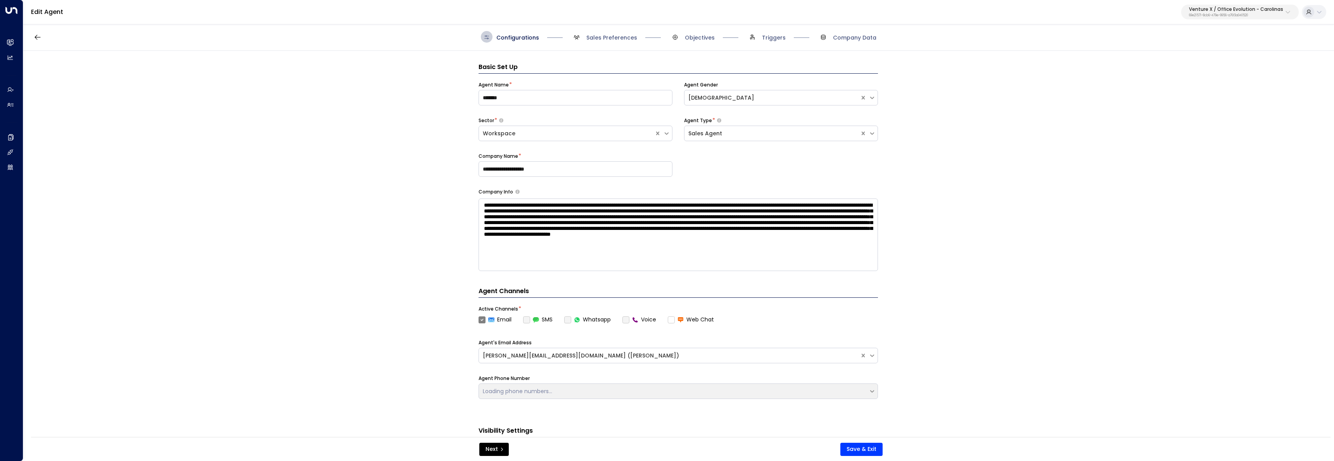
scroll to position [12, 0]
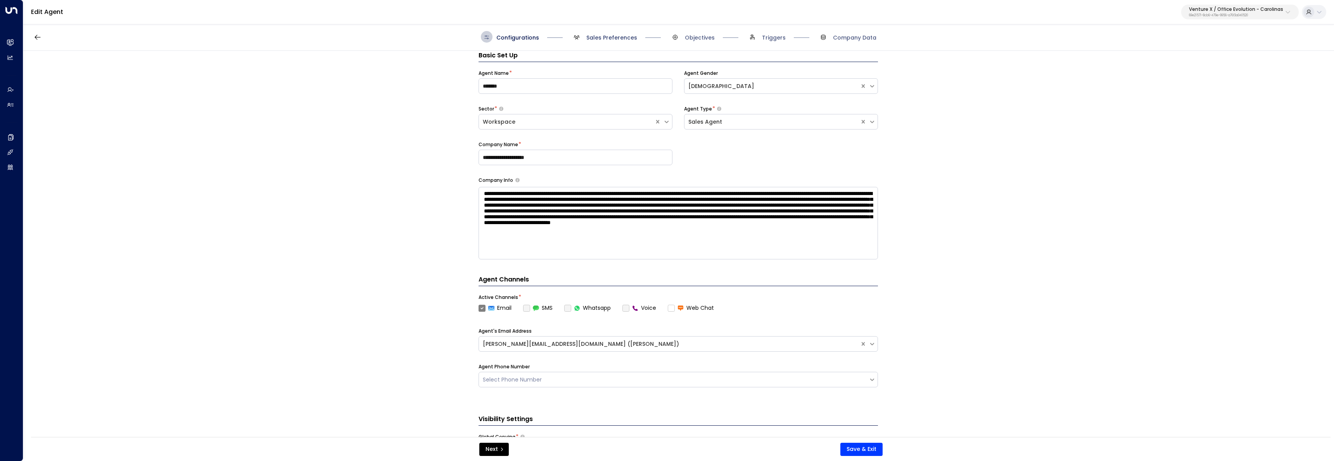
click at [609, 38] on span "Sales Preferences" at bounding box center [612, 38] width 51 height 8
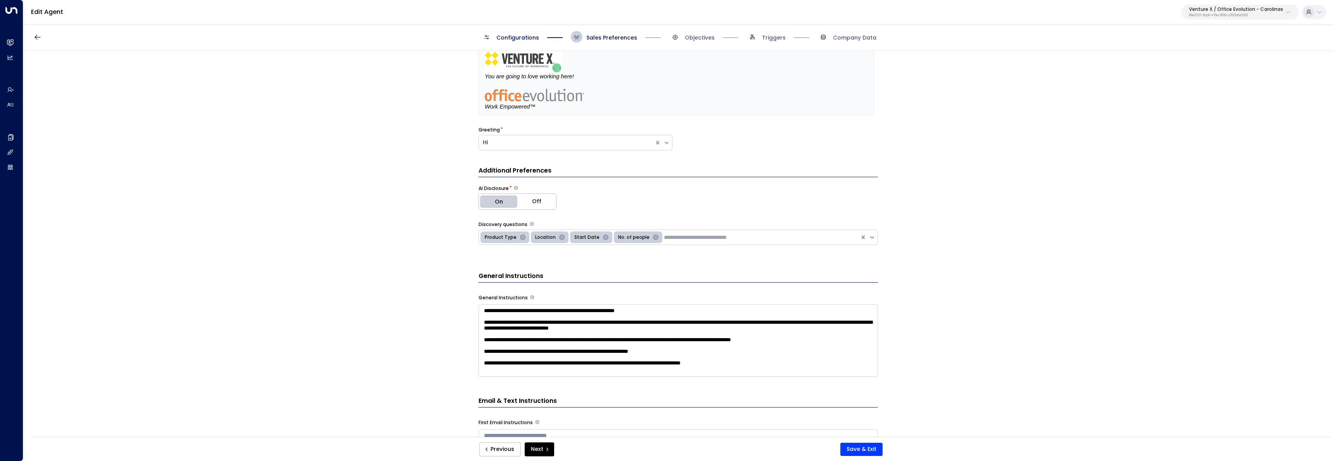
scroll to position [209, 0]
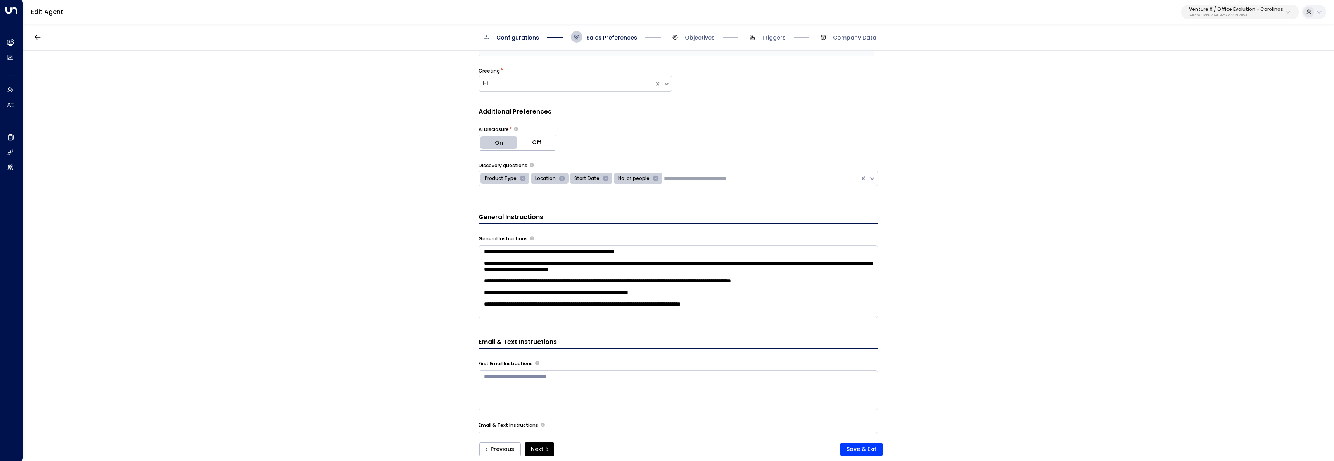
click at [701, 302] on textarea "**********" at bounding box center [679, 282] width 400 height 73
click at [698, 311] on textarea "**********" at bounding box center [679, 347] width 400 height 203
click at [706, 307] on textarea "**********" at bounding box center [679, 347] width 400 height 203
type textarea "**********"
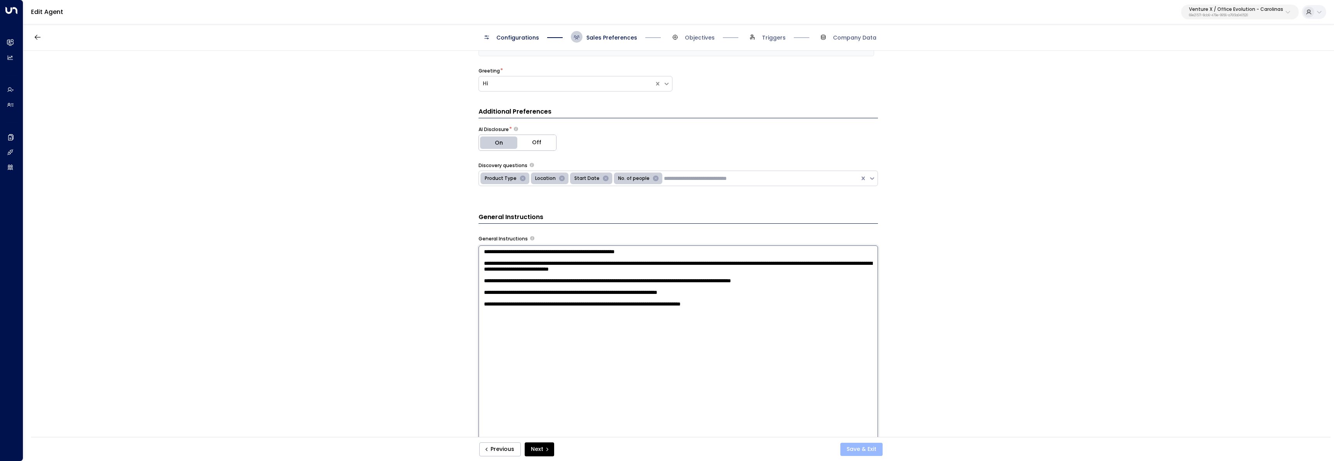
click at [869, 448] on button "Save & Exit" at bounding box center [862, 449] width 42 height 13
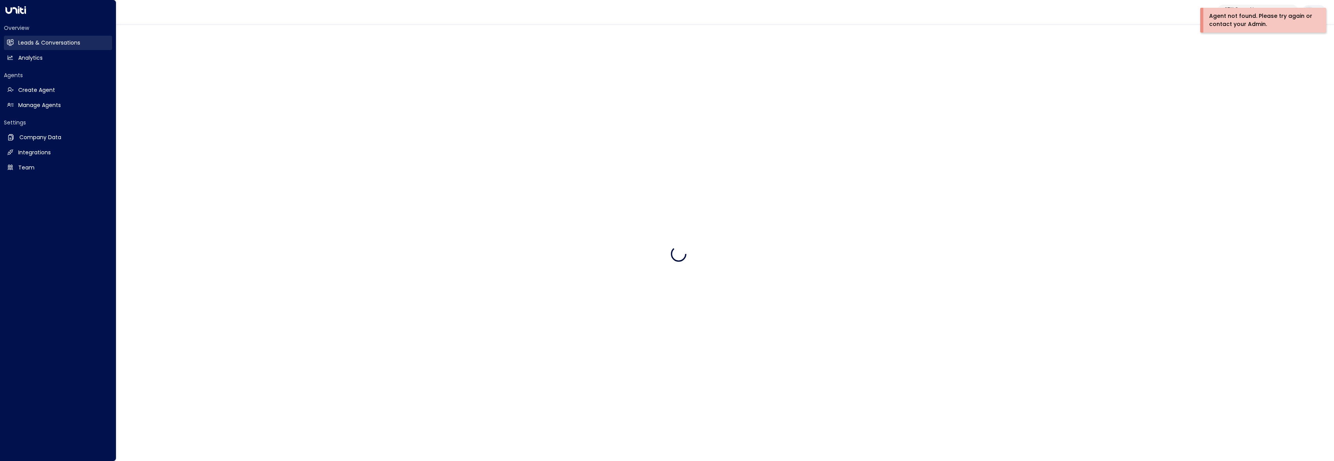
click at [16, 46] on link "Leads & Conversations Leads & Conversations" at bounding box center [58, 43] width 108 height 14
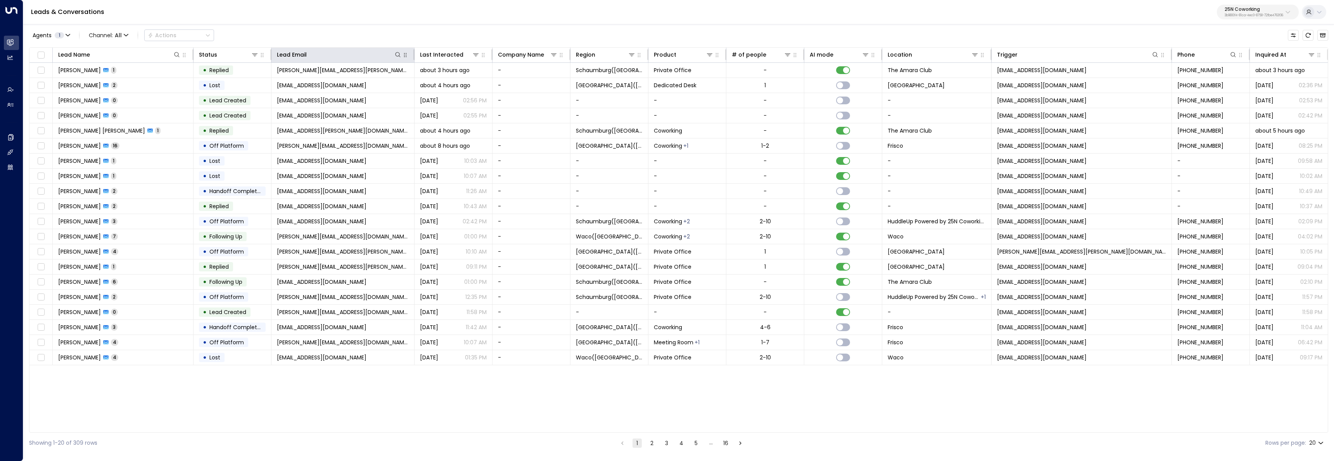
click at [403, 55] on icon "button" at bounding box center [405, 55] width 6 height 6
click at [397, 55] on icon at bounding box center [398, 55] width 6 height 6
type input "******"
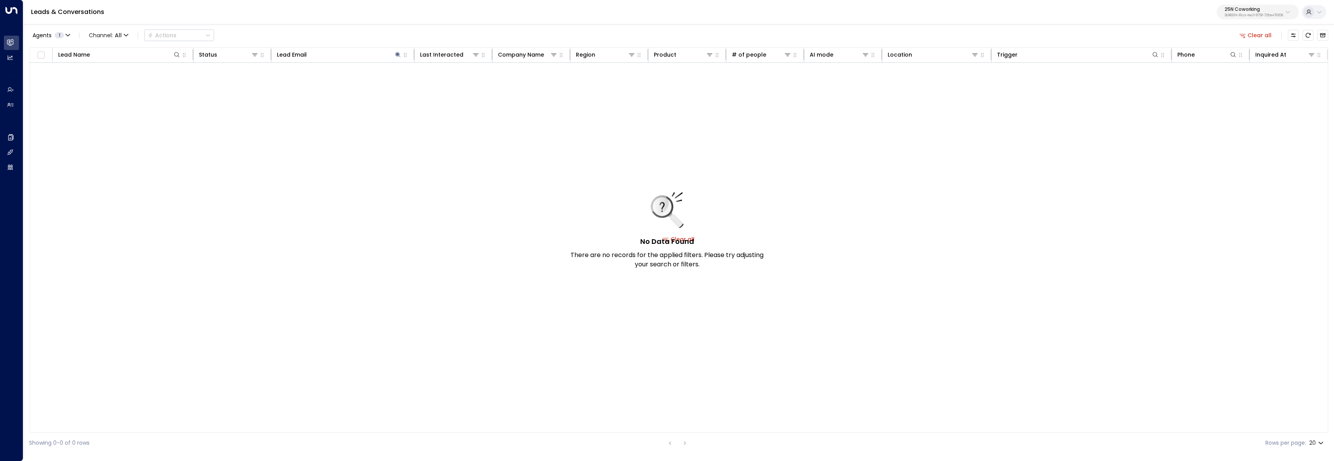
drag, startPoint x: 294, startPoint y: 106, endPoint x: 422, endPoint y: 99, distance: 127.8
click at [295, 106] on div "No Data Found There are no records for the applied filters. Please try adjustin…" at bounding box center [678, 239] width 1299 height 353
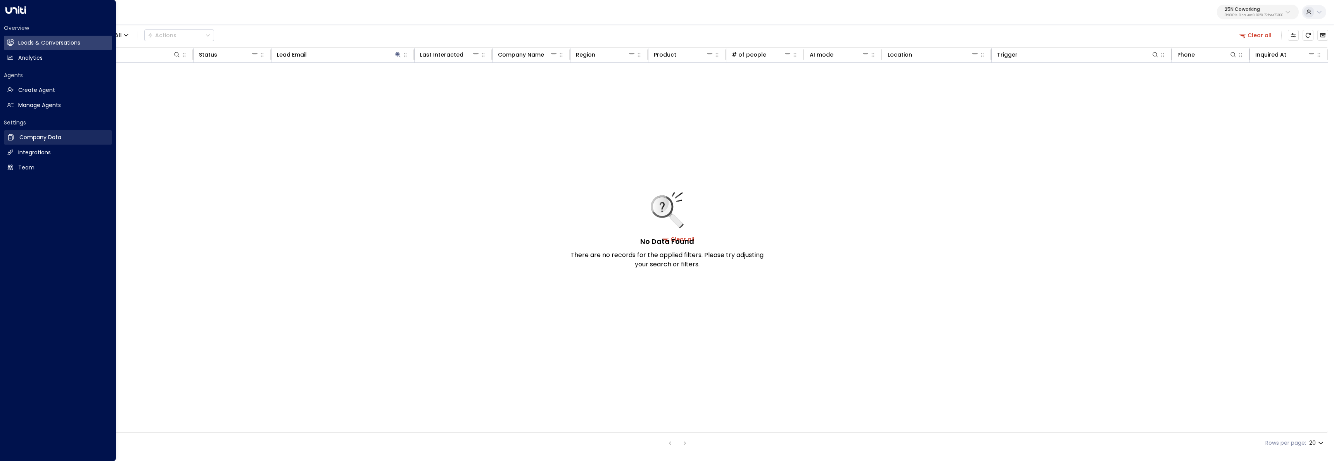
click at [48, 139] on h2 "Company Data" at bounding box center [40, 137] width 42 height 8
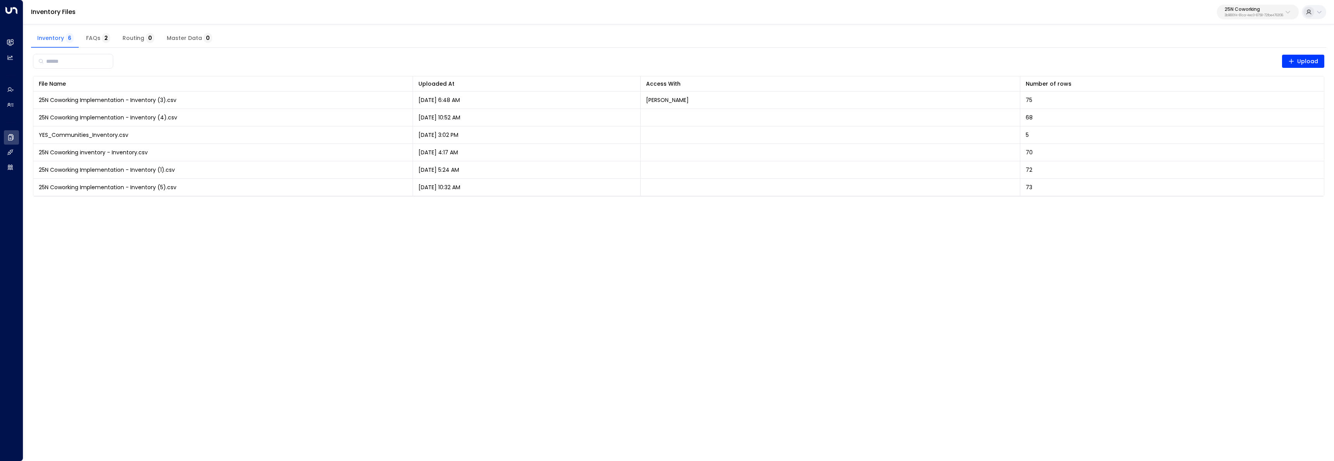
click at [1233, 16] on p "3b9800f4-81ca-4ec0-8758-72fbe4763f36" at bounding box center [1254, 15] width 59 height 3
type input "***"
click at [1205, 86] on span "ID: 69e21571-8cb6-479e-9956-a76f3a040520" at bounding box center [1237, 88] width 112 height 7
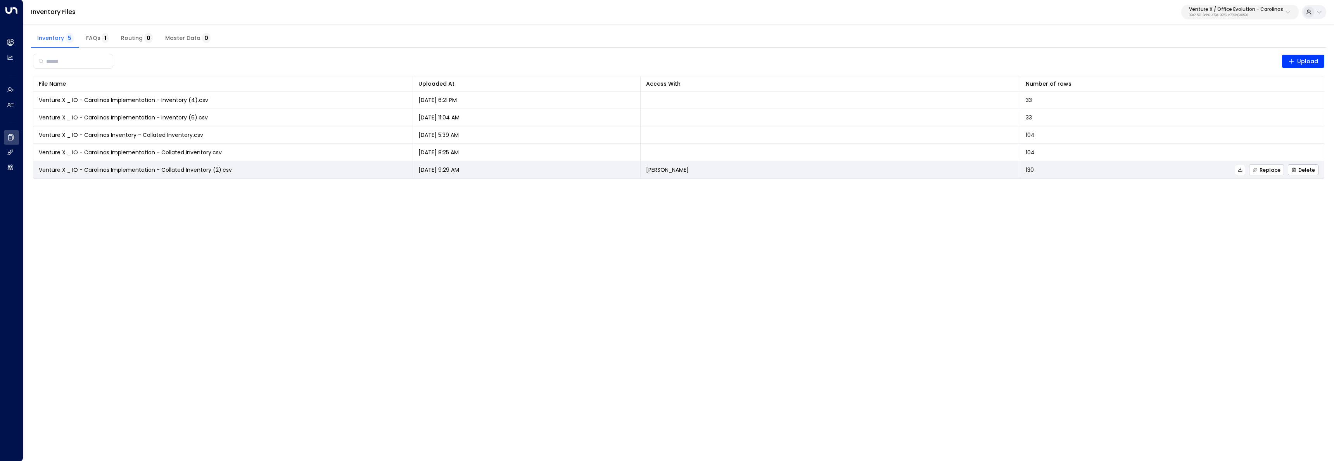
click at [1265, 171] on span "Replace" at bounding box center [1267, 170] width 28 height 5
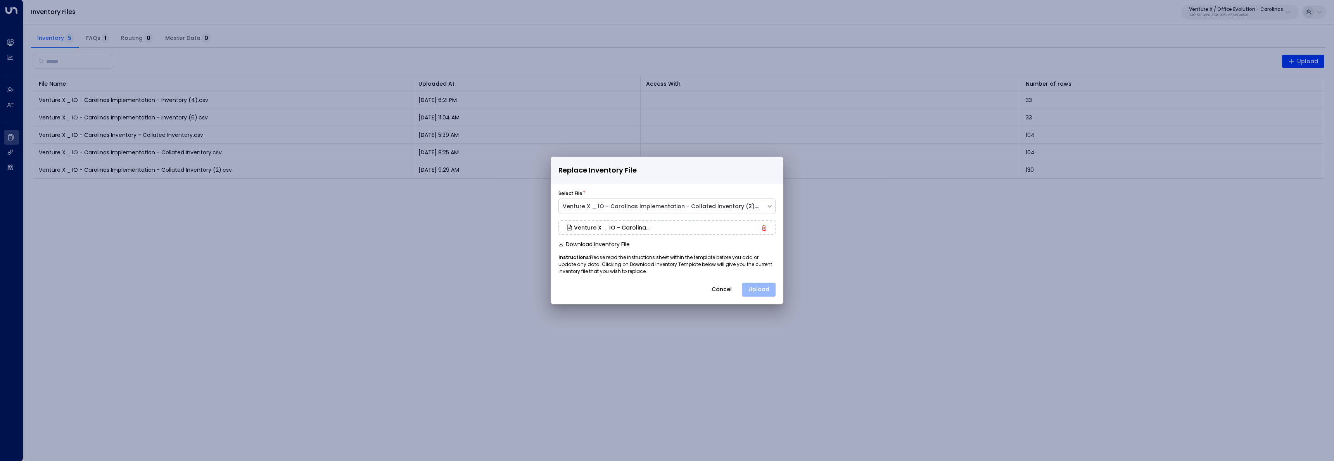
click at [761, 295] on button "Upload" at bounding box center [758, 290] width 33 height 14
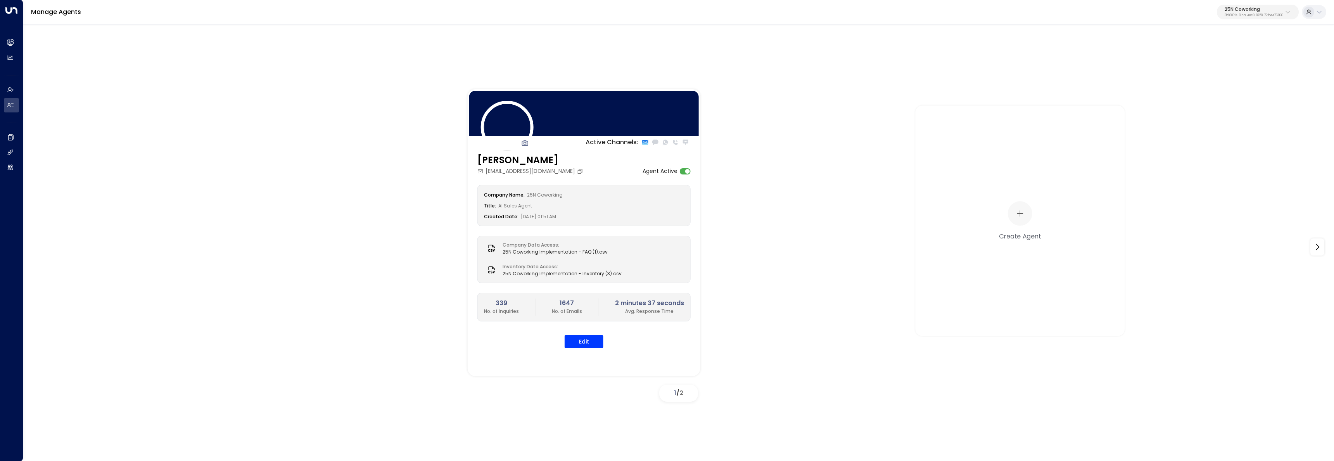
click at [1248, 10] on p "25N Coworking" at bounding box center [1254, 9] width 59 height 5
type input "******"
click at [1198, 64] on span "ID: 17248963-7bae-4f68-a6e0-04e589c1c15e" at bounding box center [1234, 65] width 107 height 7
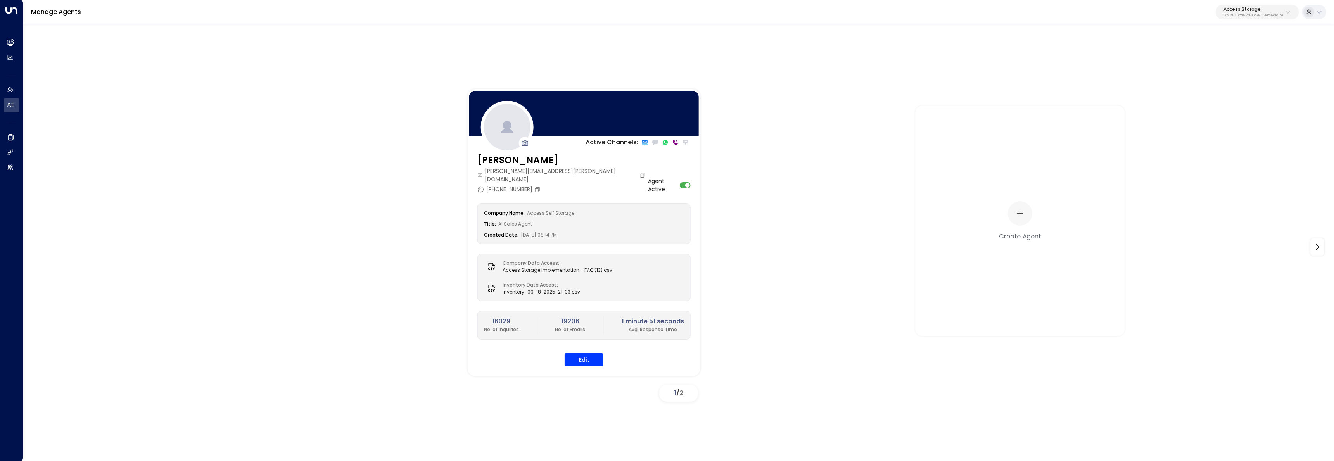
click at [417, 262] on div "Active Channels: [PERSON_NAME] [PERSON_NAME][EMAIL_ADDRESS][PERSON_NAME][DOMAIN…" at bounding box center [679, 247] width 1272 height 316
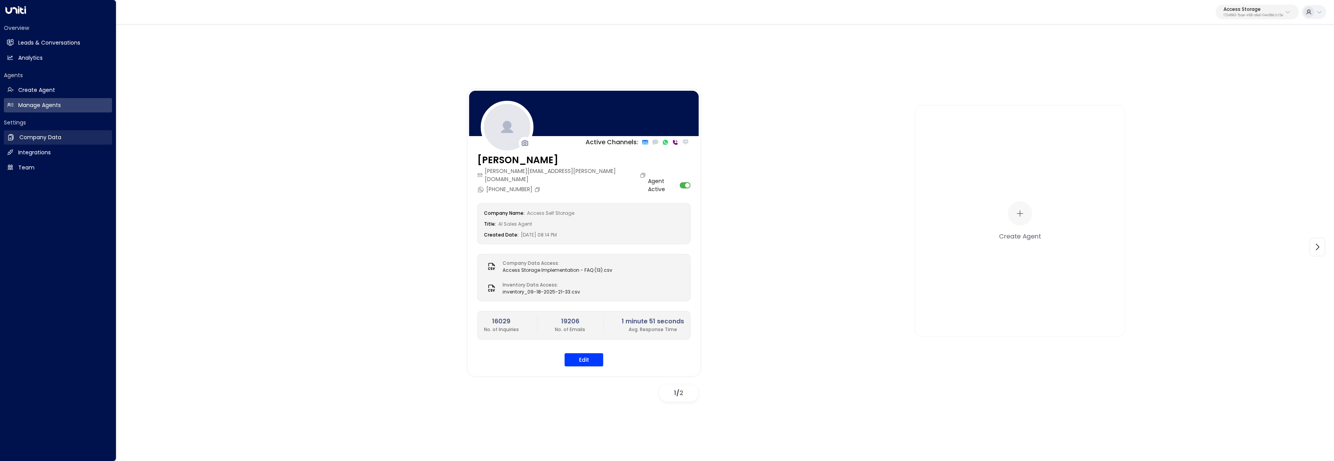
click at [16, 139] on link "Company Data Company Data" at bounding box center [58, 137] width 108 height 14
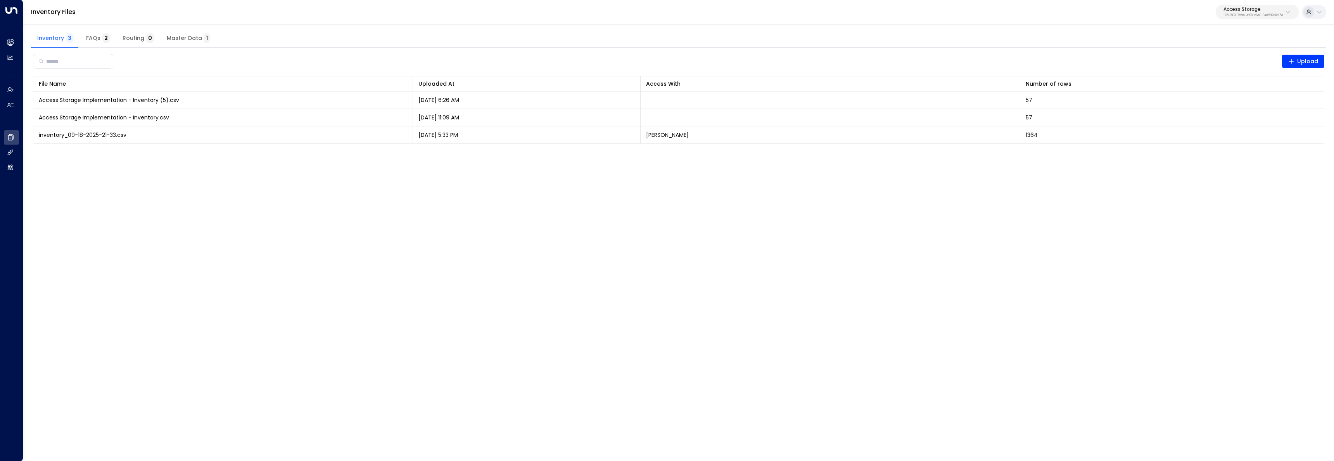
click at [194, 36] on span "Master Data 1" at bounding box center [188, 38] width 43 height 7
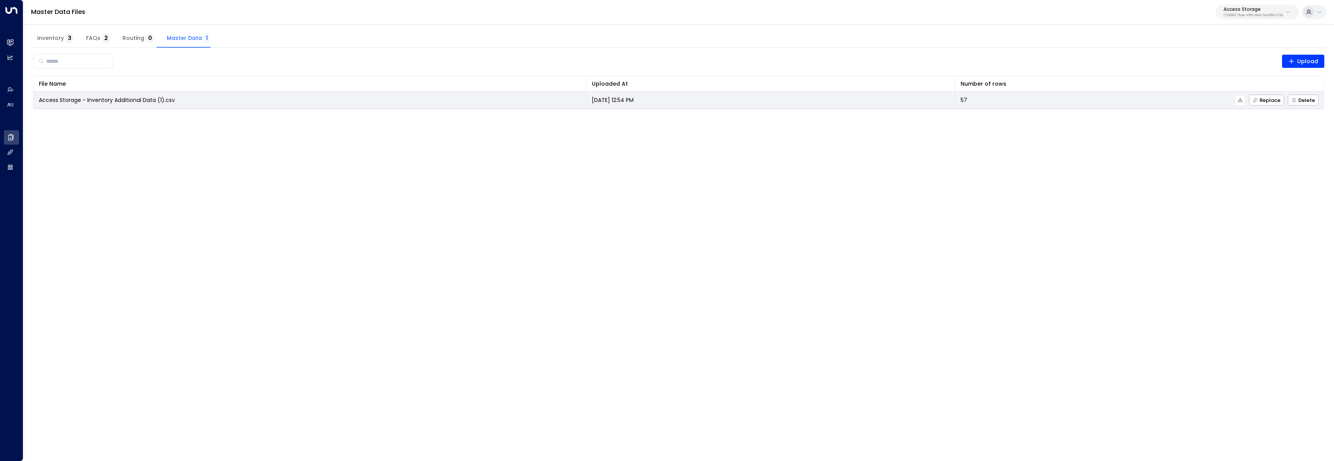
drag, startPoint x: 654, startPoint y: 98, endPoint x: 40, endPoint y: 99, distance: 614.5
click at [40, 99] on tr "Access Storage - Inventory Additional Data (1).csv [DATE] 12:54 PM 57 Replace D…" at bounding box center [678, 100] width 1291 height 17
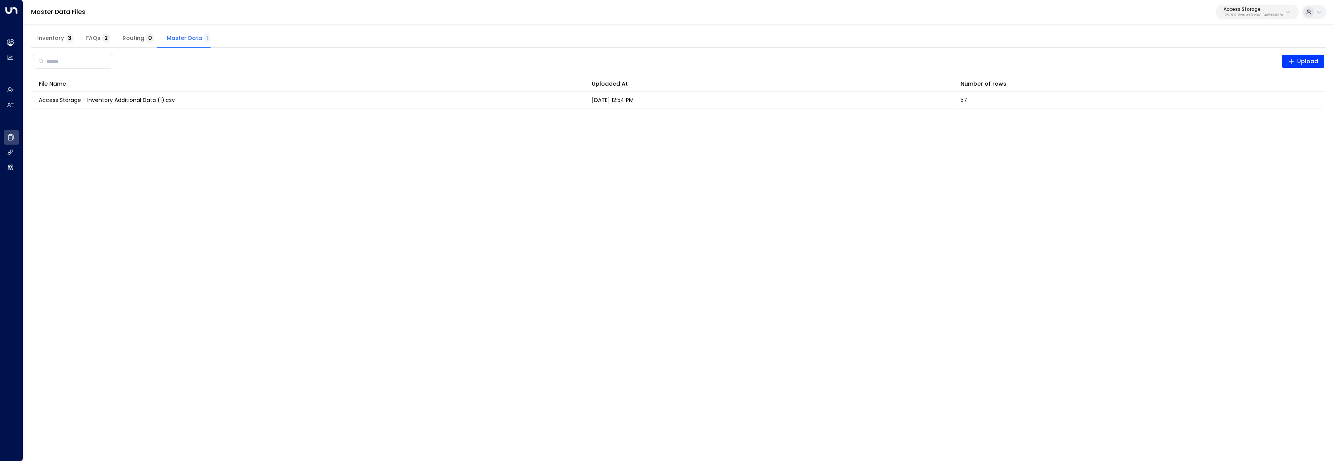
click at [133, 119] on html "Overview Leads & Conversations Leads & Conversations Analytics Analytics Agents…" at bounding box center [667, 59] width 1334 height 119
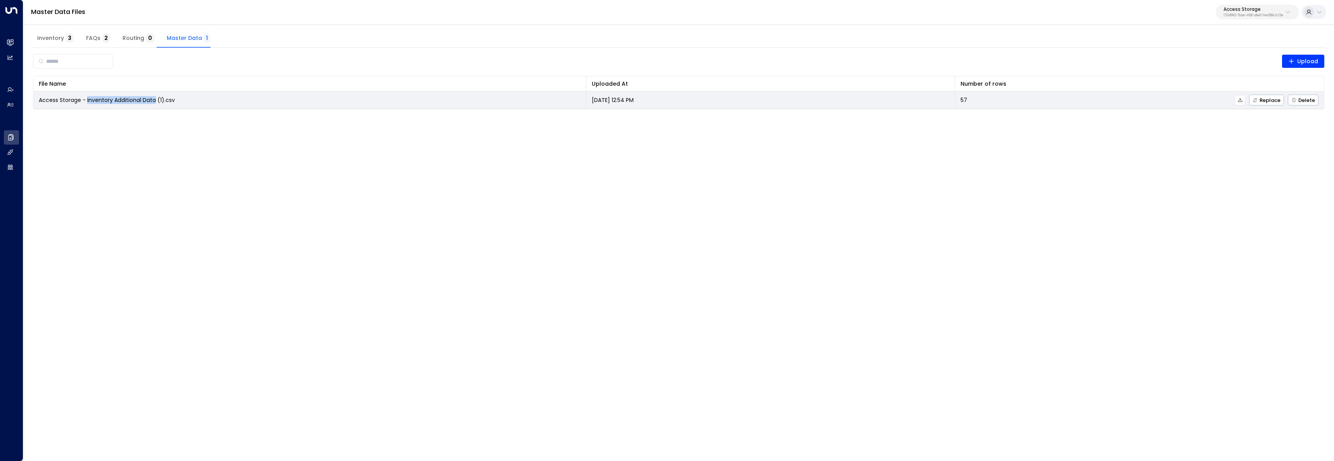
drag, startPoint x: 87, startPoint y: 101, endPoint x: 155, endPoint y: 103, distance: 68.3
click at [155, 103] on span "Access Storage - Inventory Additional Data (1).csv" at bounding box center [107, 100] width 136 height 8
copy span "Inventory Additional Data"
click at [1264, 101] on span "Replace" at bounding box center [1267, 100] width 28 height 5
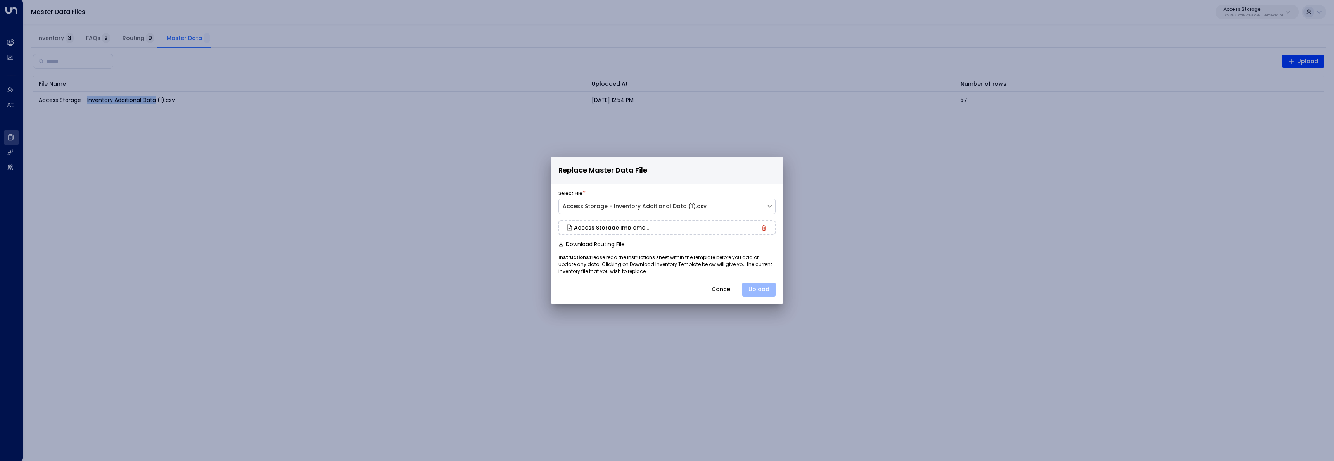
click at [761, 292] on button "Upload" at bounding box center [758, 290] width 33 height 14
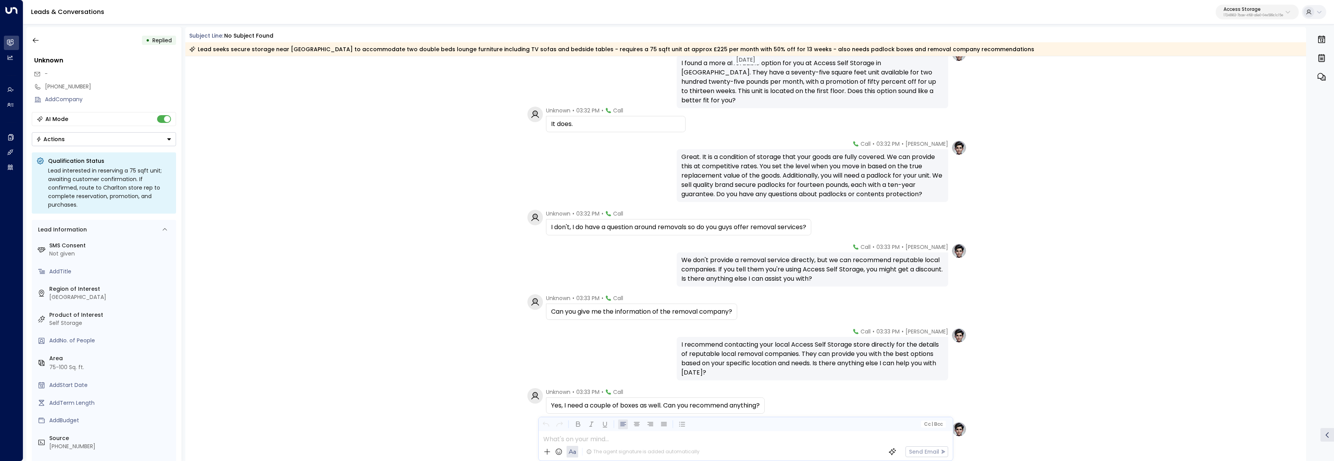
scroll to position [820, 0]
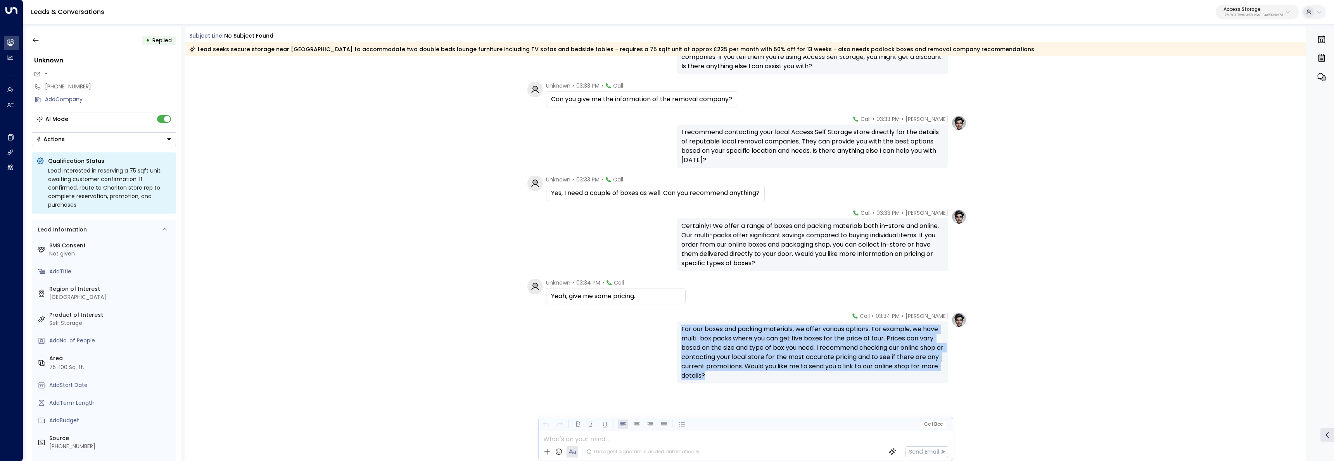
drag, startPoint x: 779, startPoint y: 359, endPoint x: 682, endPoint y: 316, distance: 105.6
click at [682, 316] on div "[PERSON_NAME] • 03:34 PM • Call For our boxes and packing materials, we offer v…" at bounding box center [745, 386] width 1121 height 149
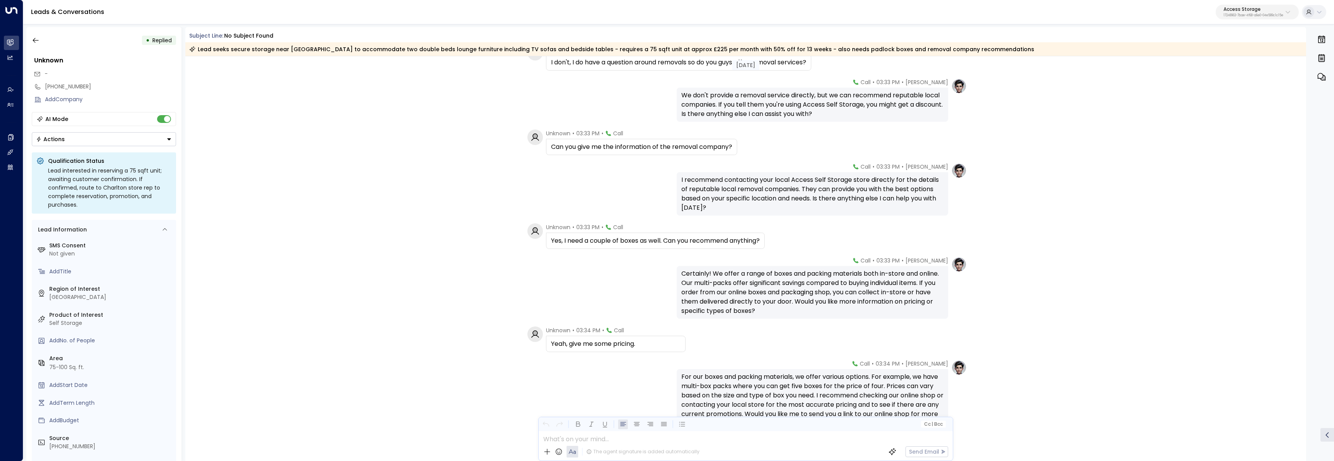
scroll to position [782, 0]
